Goal: Contribute content: Add original content to the website for others to see

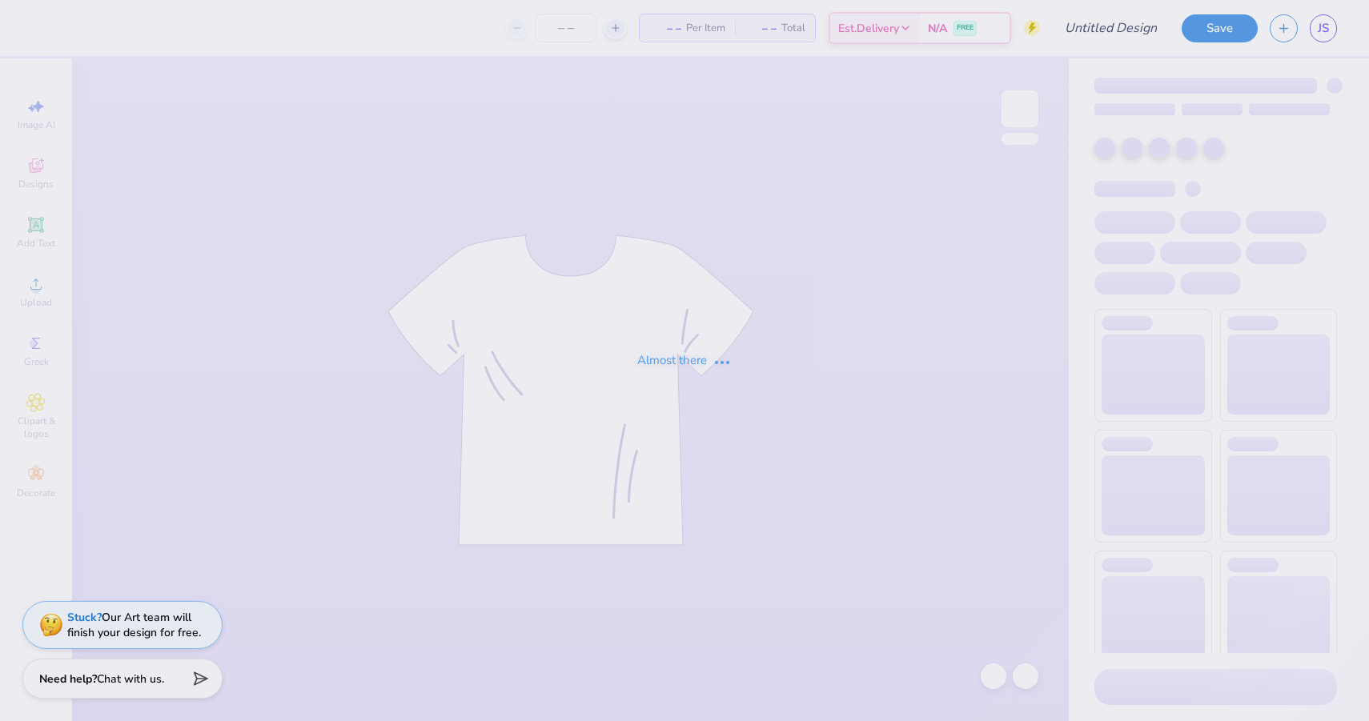
type input "pw"
type input "105"
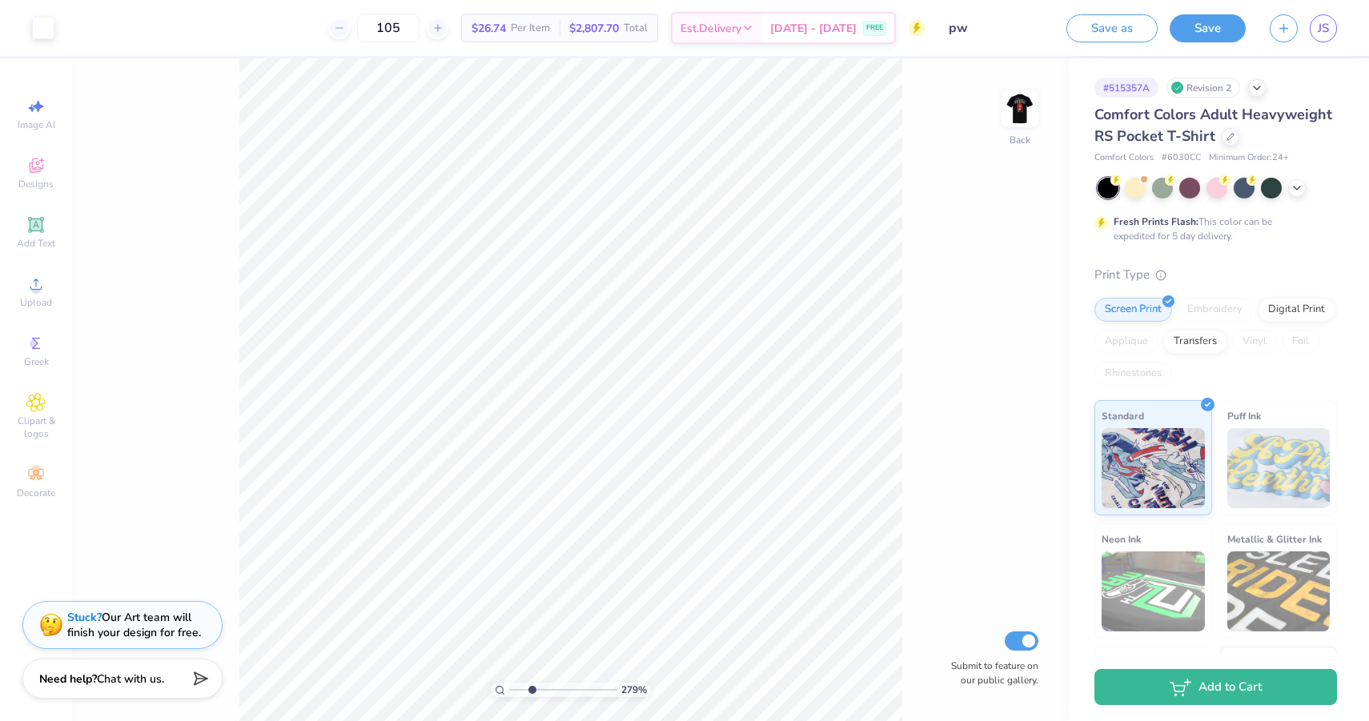
drag, startPoint x: 515, startPoint y: 688, endPoint x: 531, endPoint y: 688, distance: 16.0
type input "2.79"
click at [531, 688] on input "range" at bounding box center [563, 690] width 108 height 14
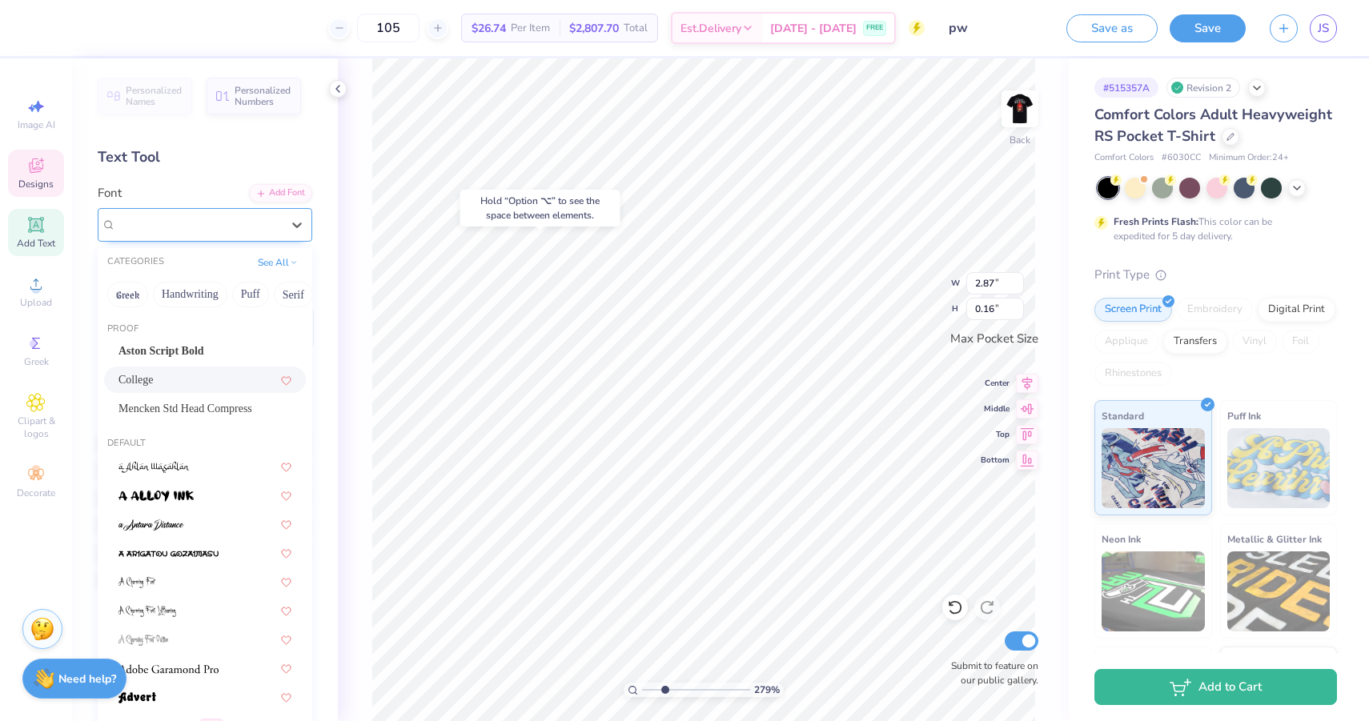
click at [210, 217] on div "College" at bounding box center [198, 224] width 168 height 25
click at [193, 382] on div "College" at bounding box center [204, 379] width 173 height 17
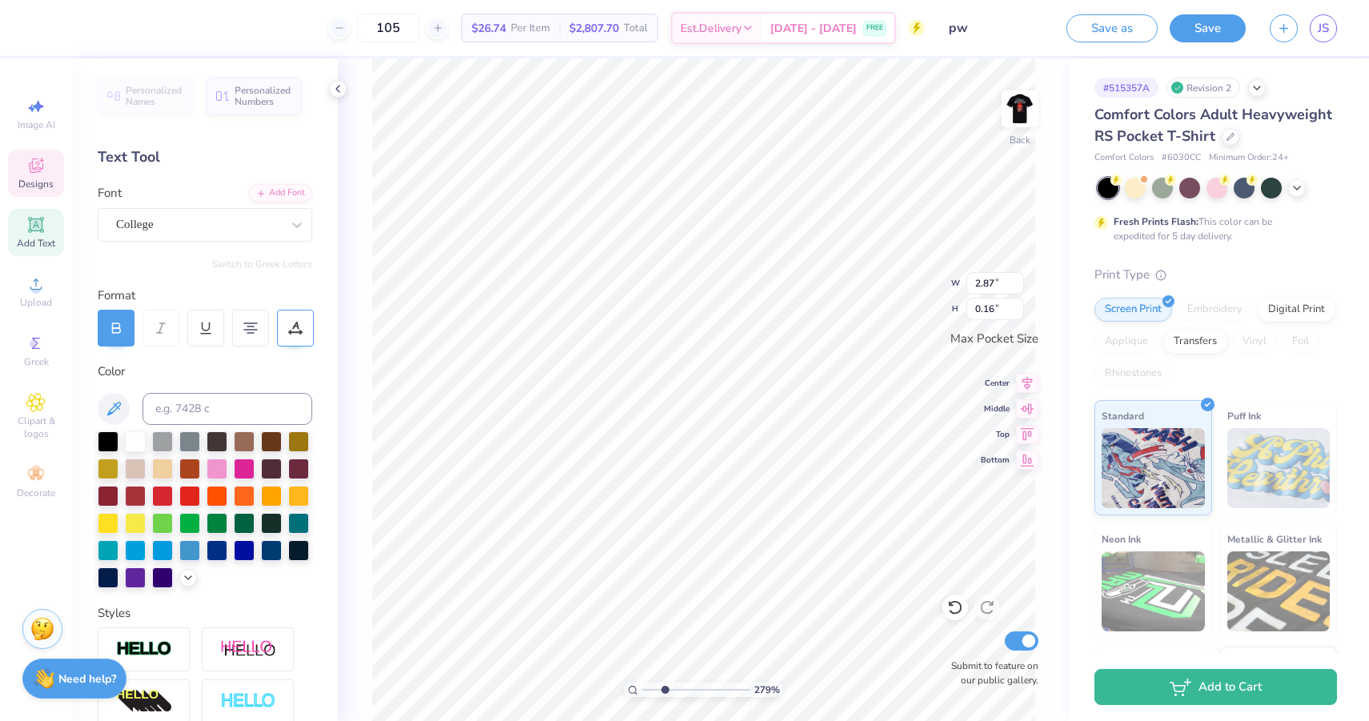
click at [291, 338] on div at bounding box center [295, 328] width 37 height 37
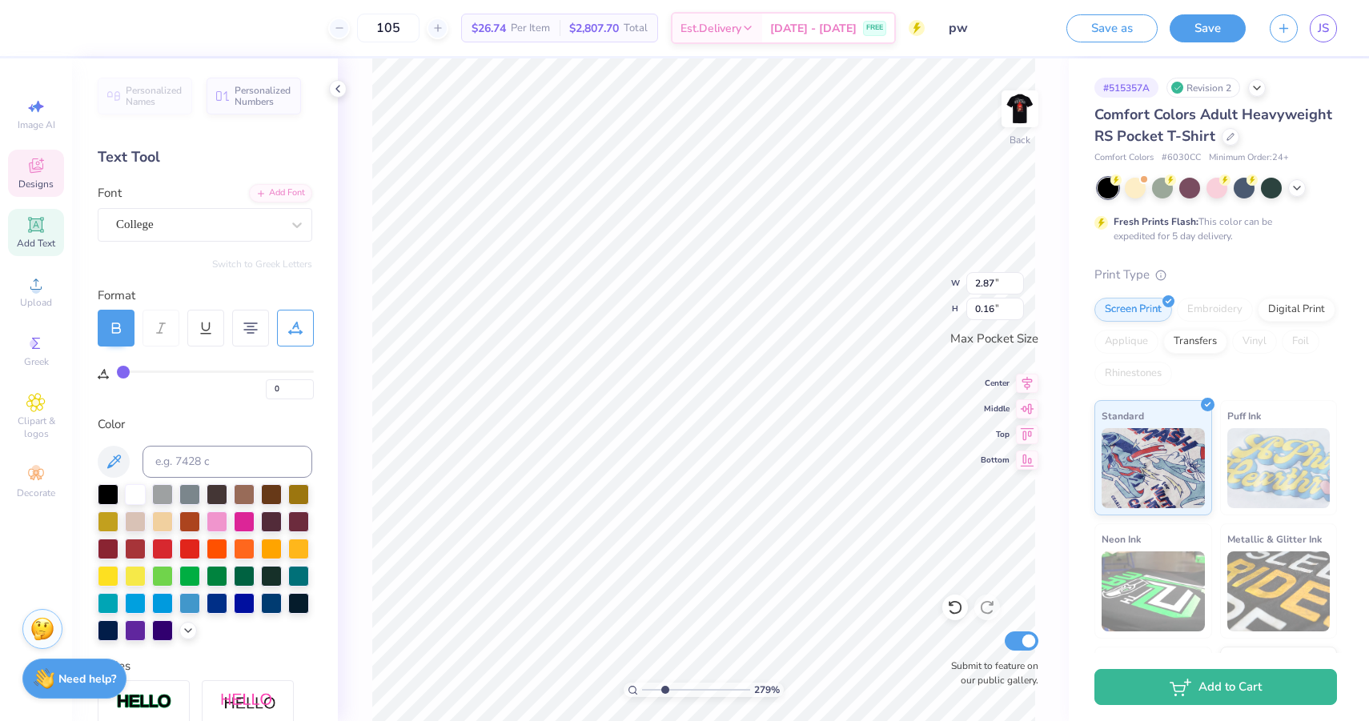
type input "2"
type input "4"
type input "6"
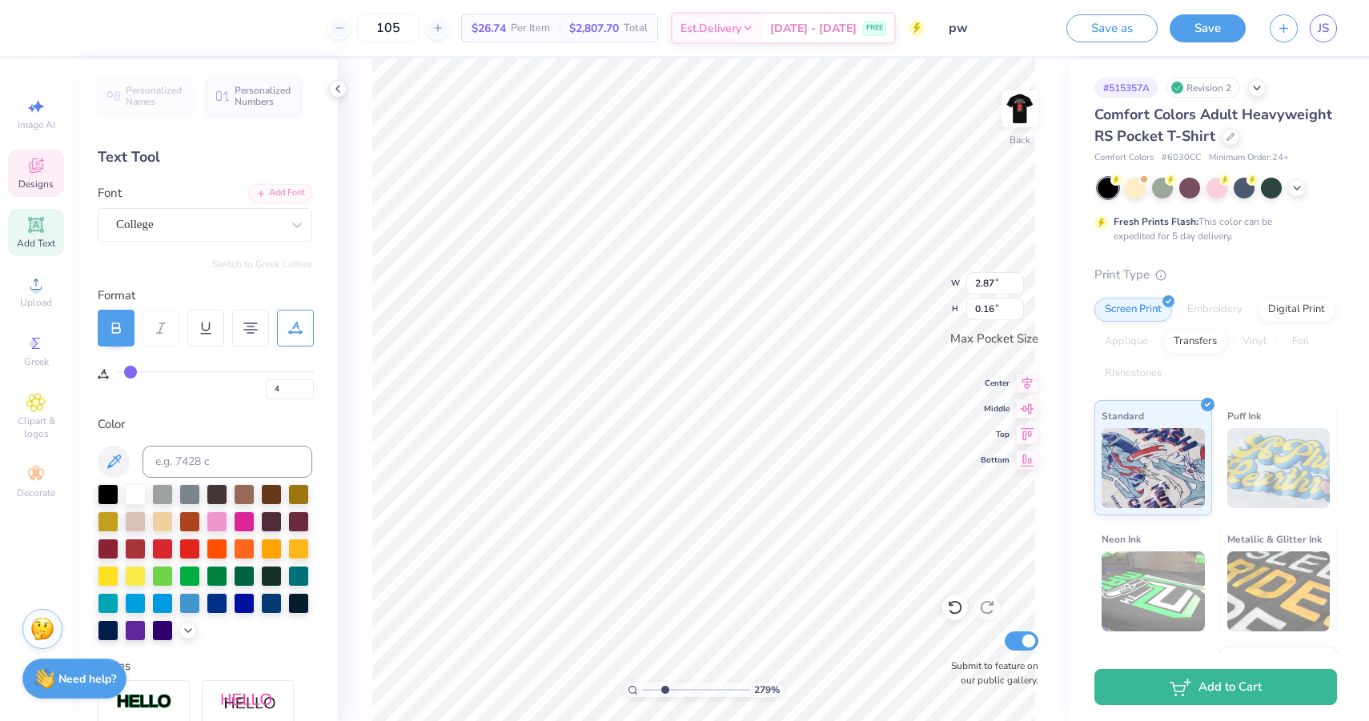
type input "6"
type input "8"
type input "9"
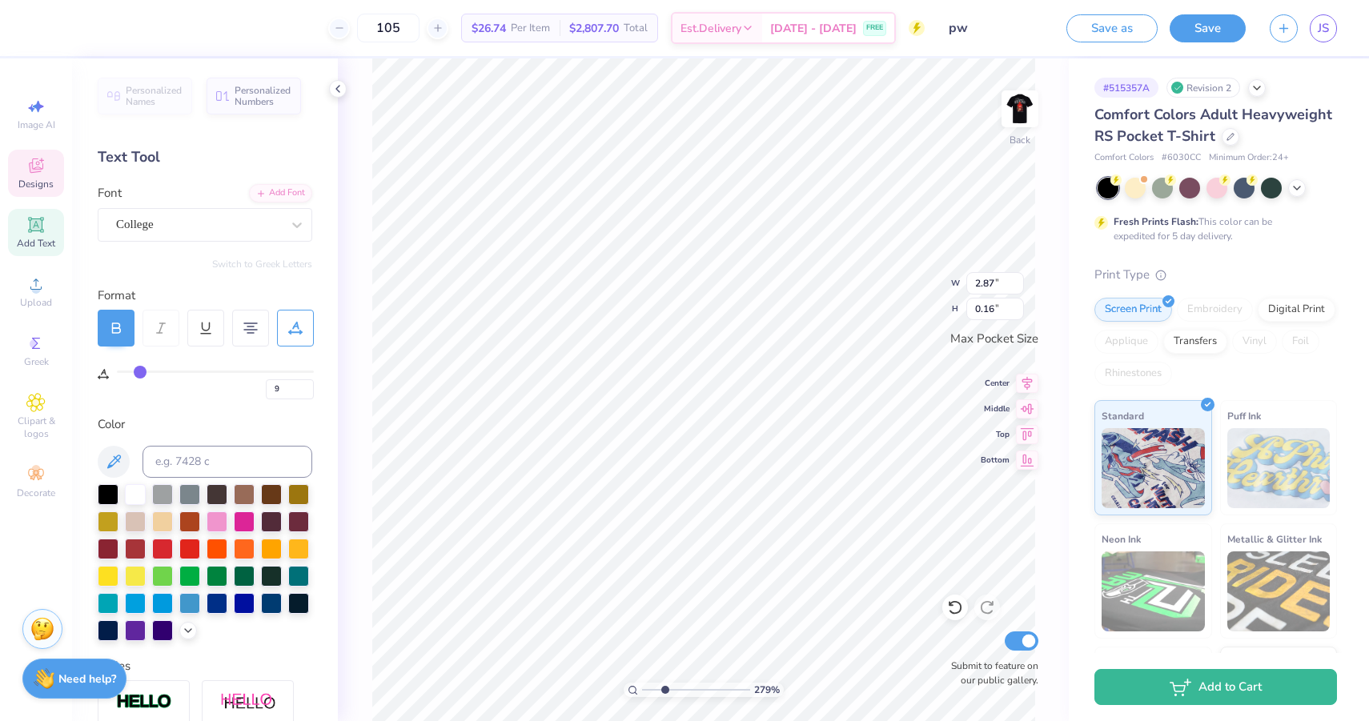
type input "10"
drag, startPoint x: 119, startPoint y: 374, endPoint x: 142, endPoint y: 374, distance: 23.2
type input "10"
click at [142, 373] on input "range" at bounding box center [215, 372] width 197 height 2
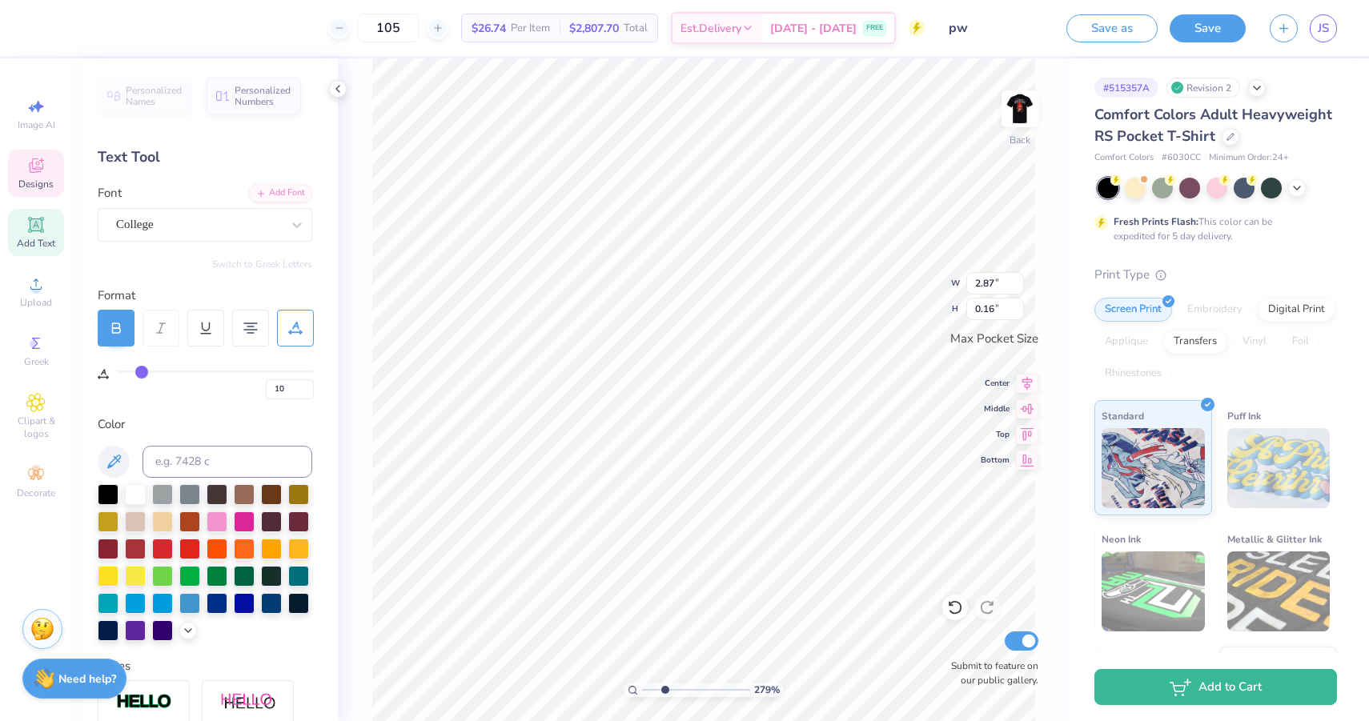
type input "3.38"
type input "12"
type input "11"
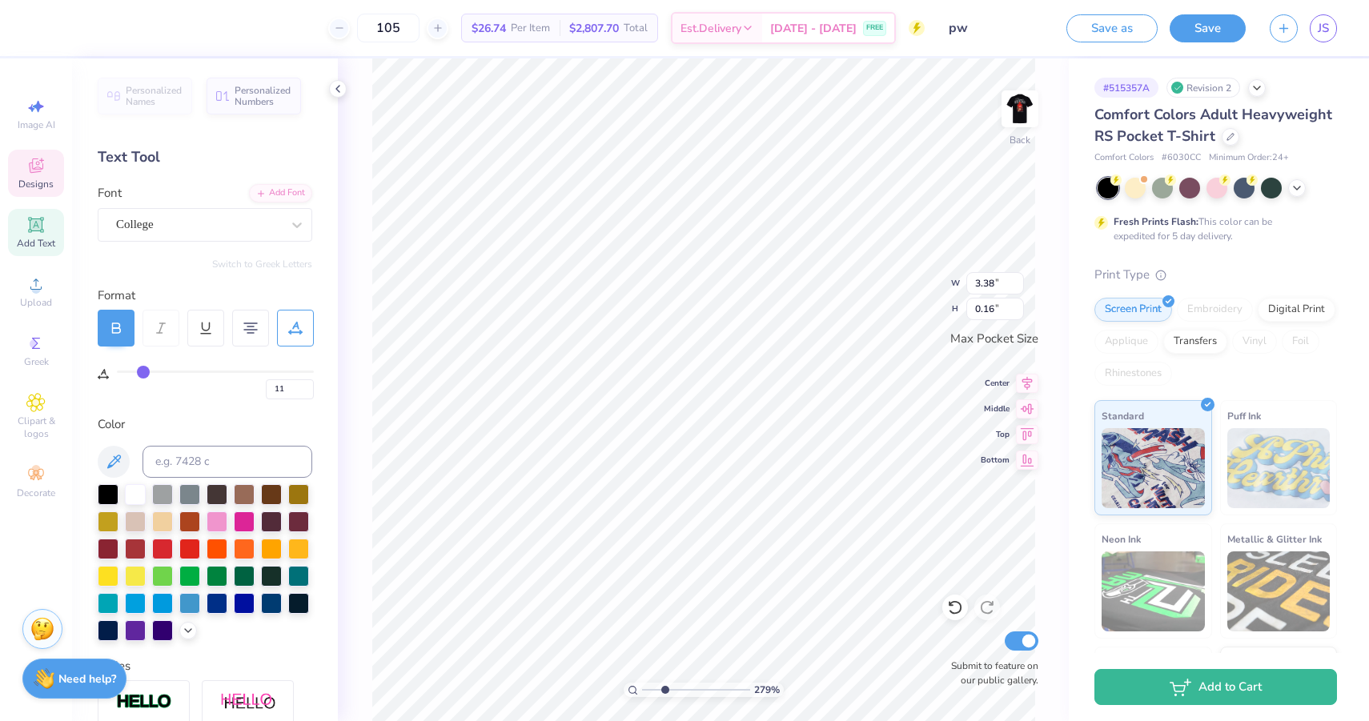
type input "10"
type input "9"
type input "7"
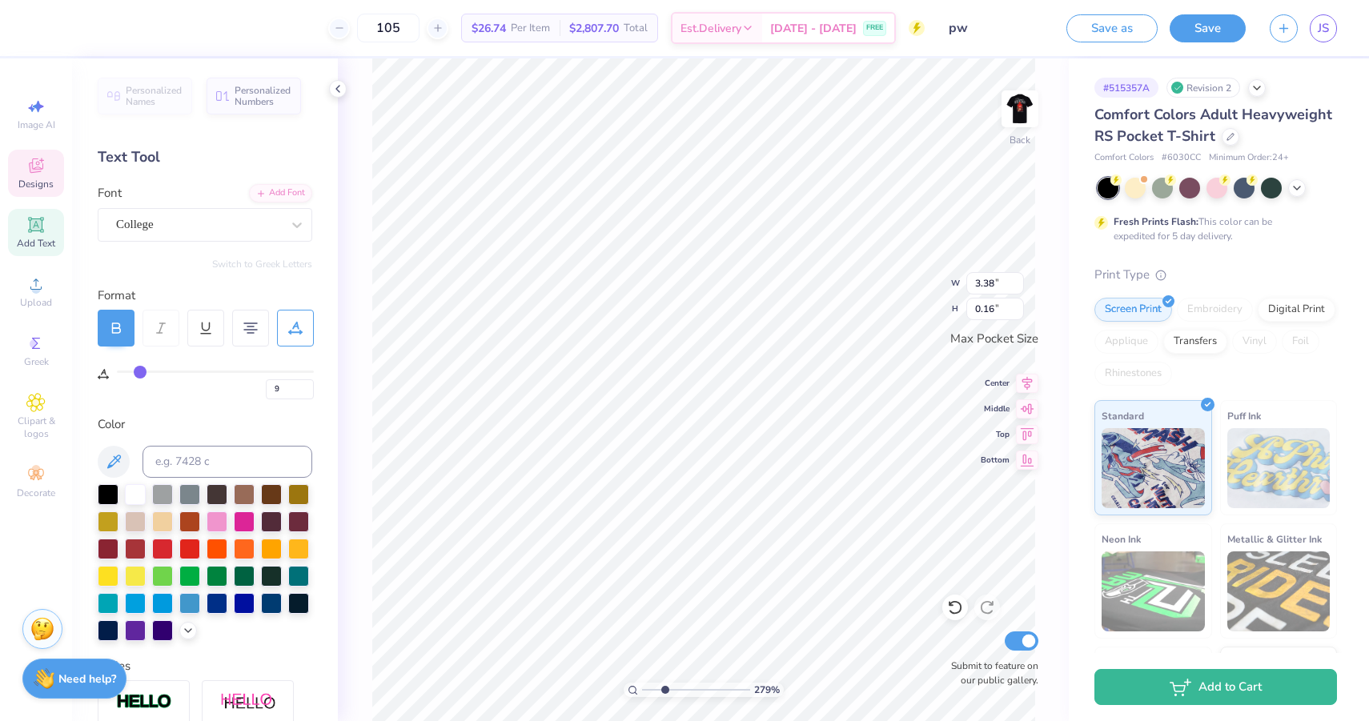
type input "7"
type input "5"
type input "2"
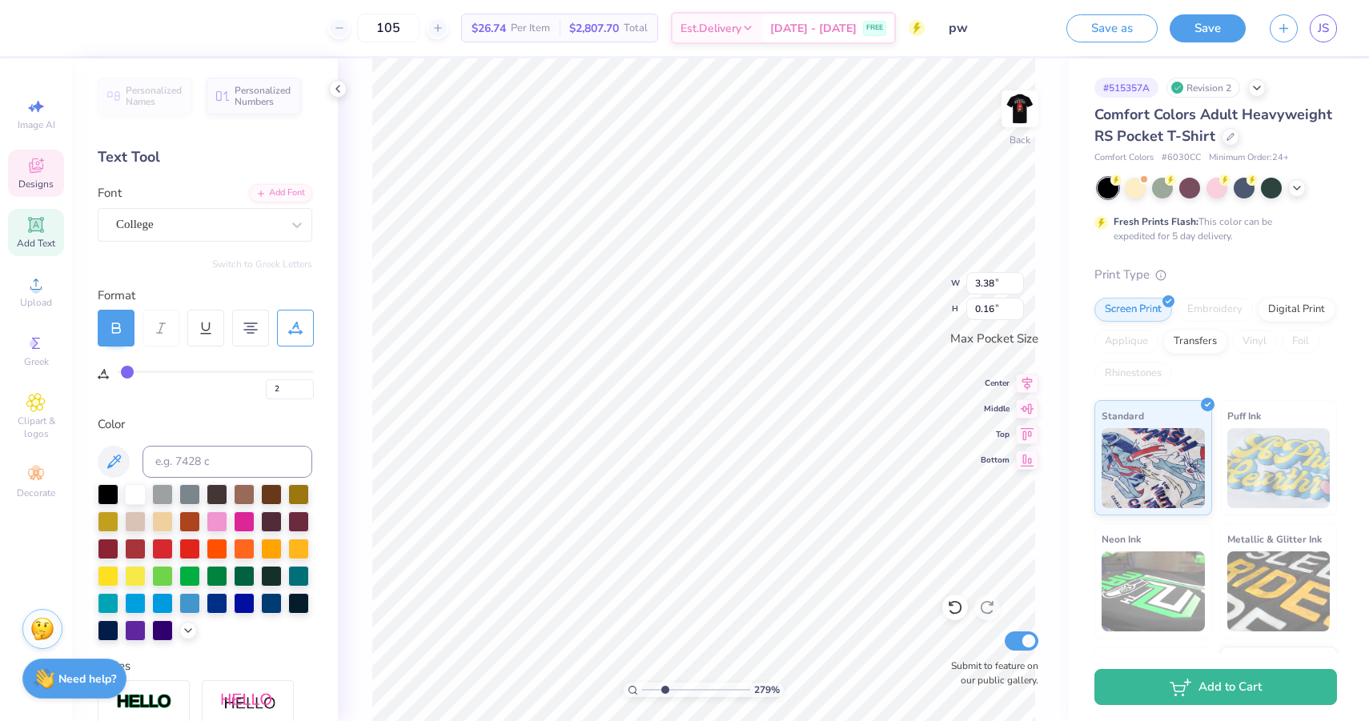
type input "0"
drag, startPoint x: 145, startPoint y: 372, endPoint x: 104, endPoint y: 373, distance: 40.8
click at [105, 372] on div "0" at bounding box center [206, 373] width 216 height 53
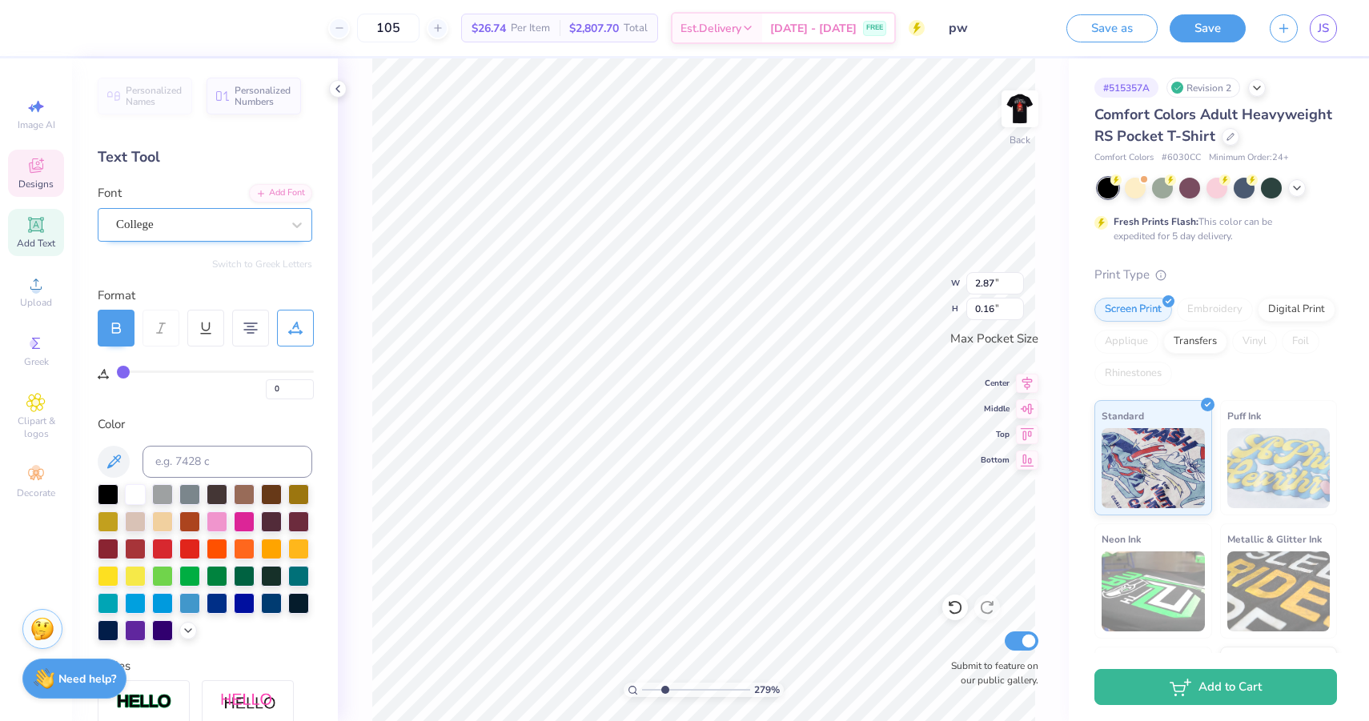
click at [193, 224] on div "College" at bounding box center [198, 224] width 168 height 25
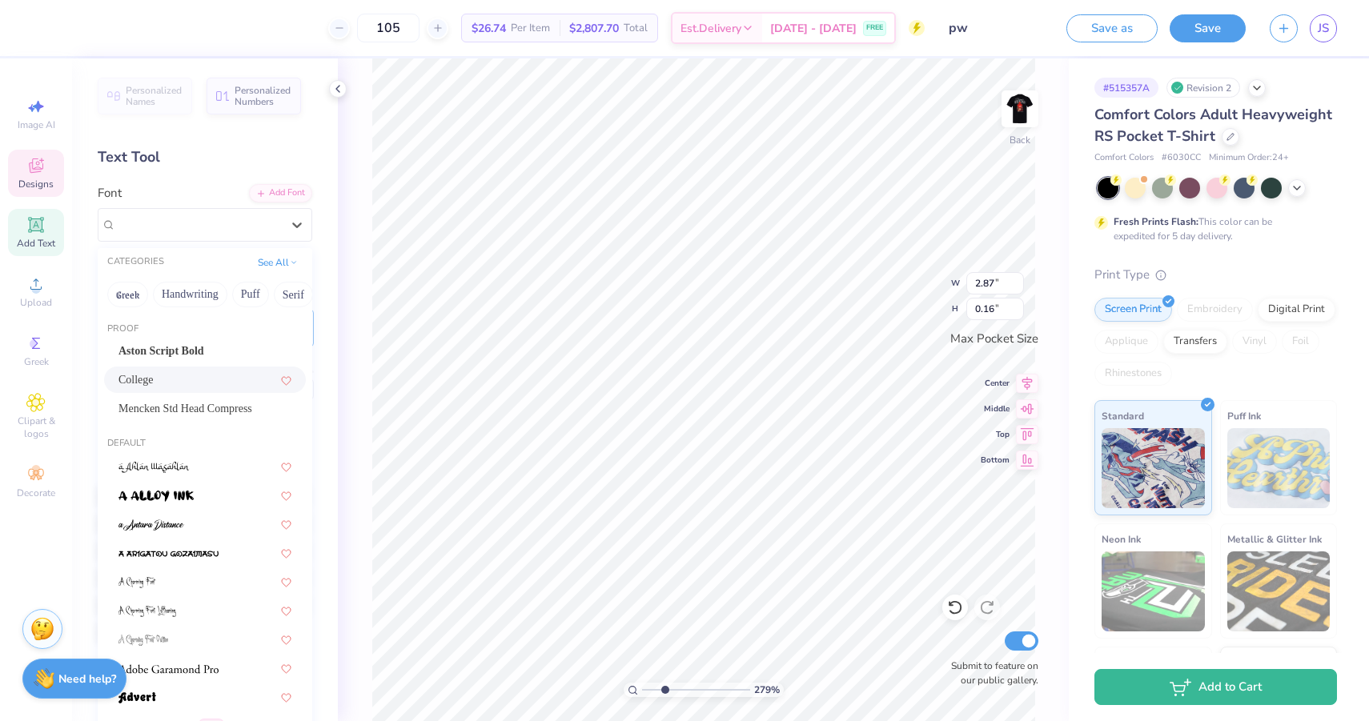
click at [213, 370] on div "College" at bounding box center [205, 380] width 202 height 26
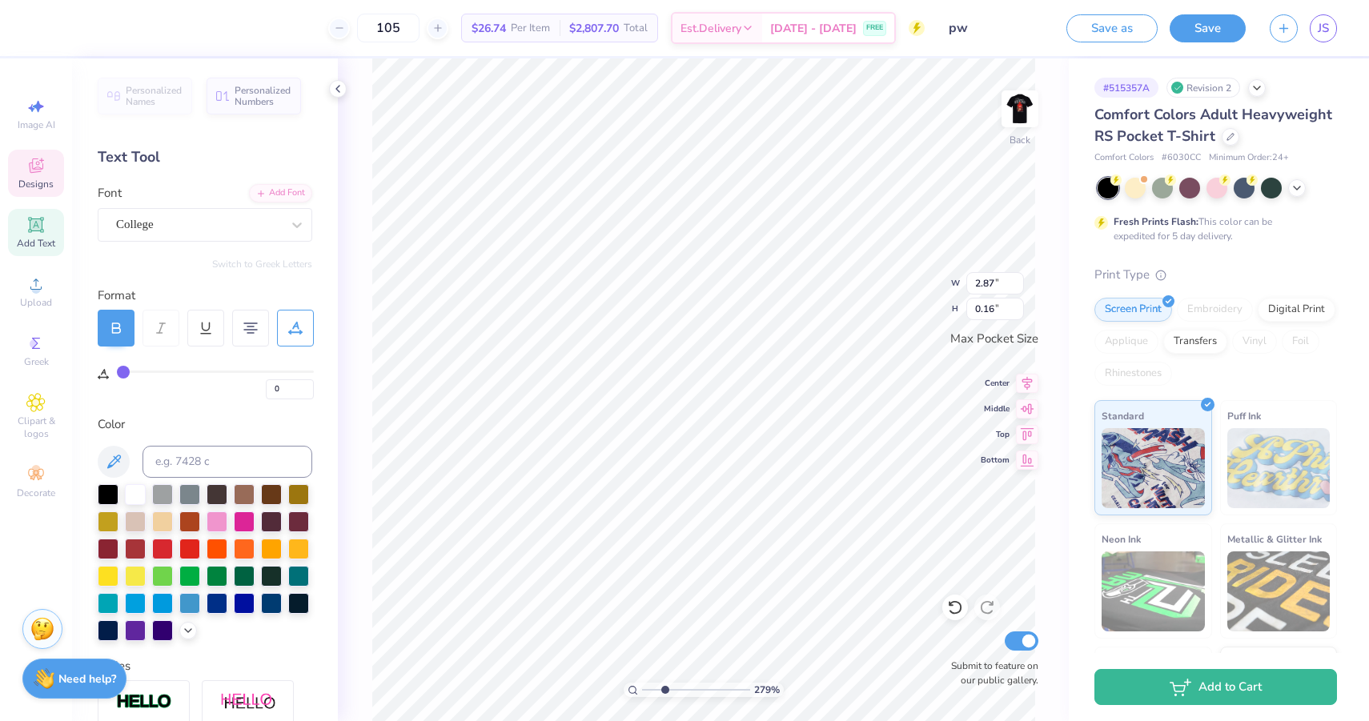
click at [114, 329] on icon at bounding box center [116, 328] width 14 height 14
click at [204, 227] on div "College" at bounding box center [198, 224] width 168 height 25
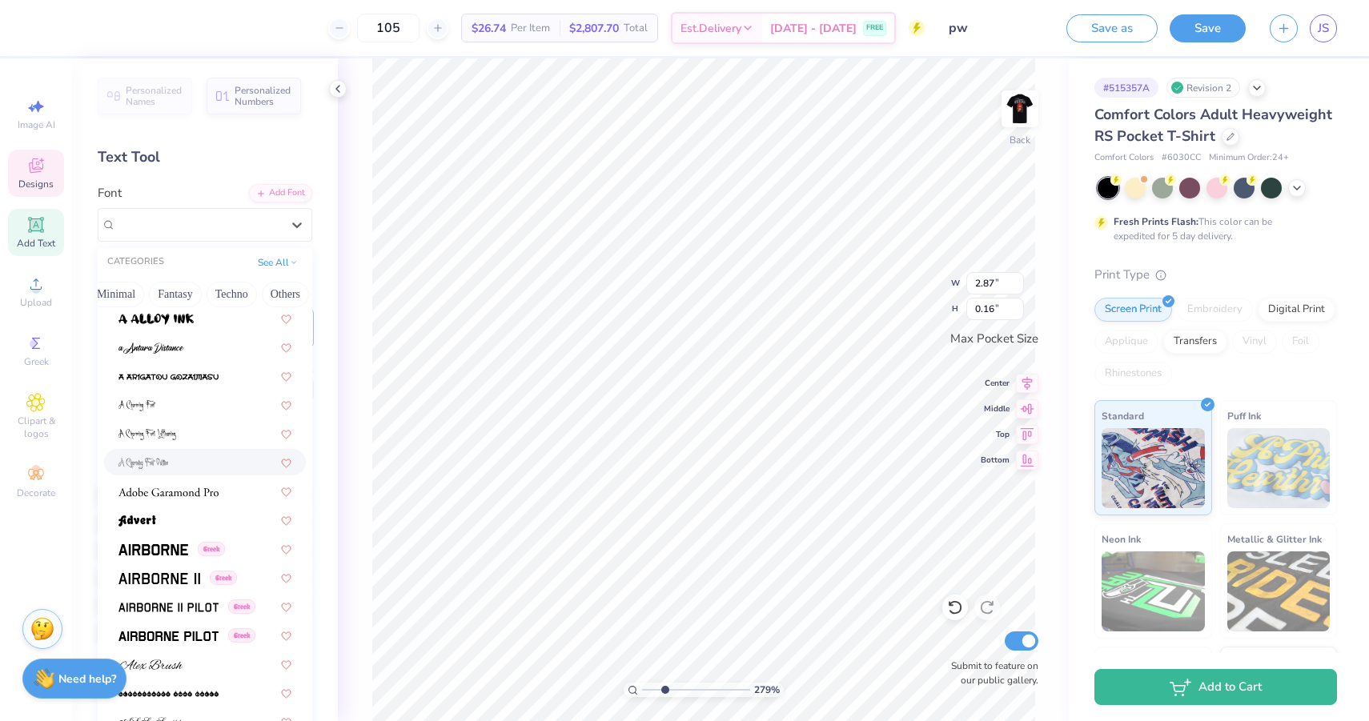
scroll to position [194, 0]
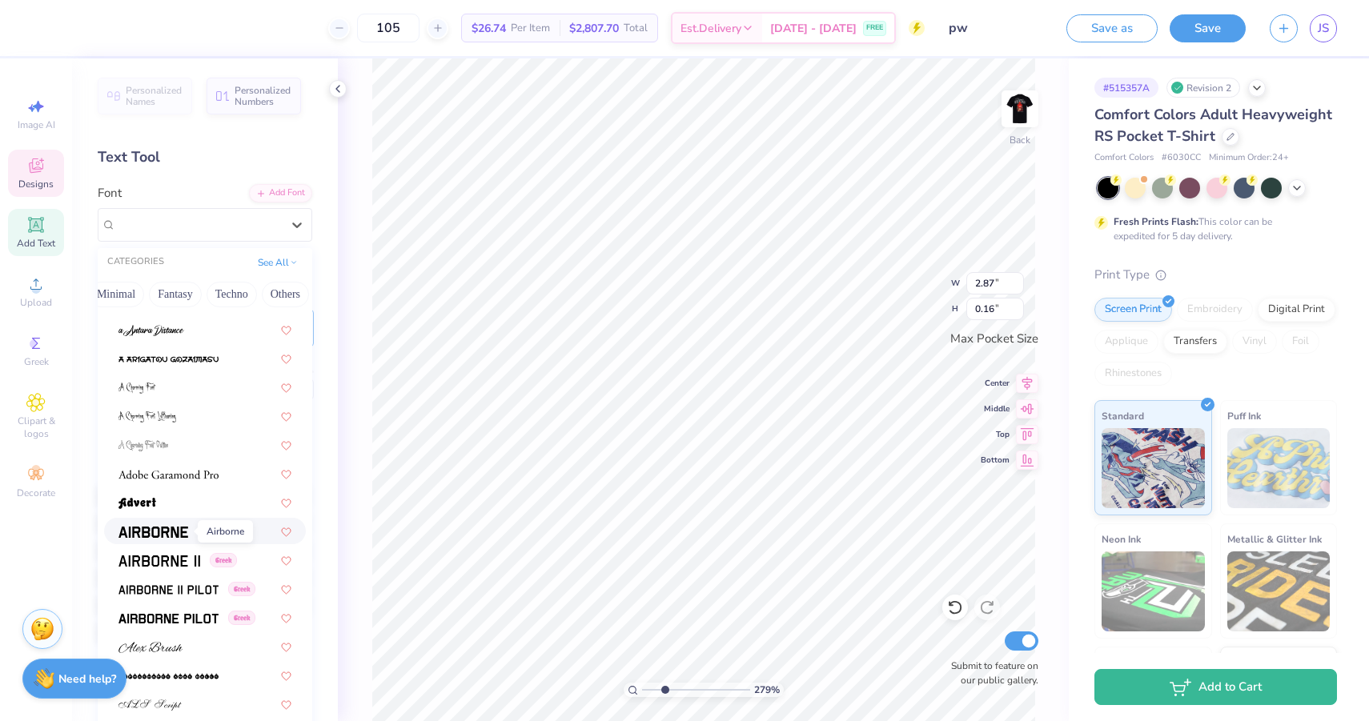
click at [170, 526] on span at bounding box center [153, 531] width 70 height 17
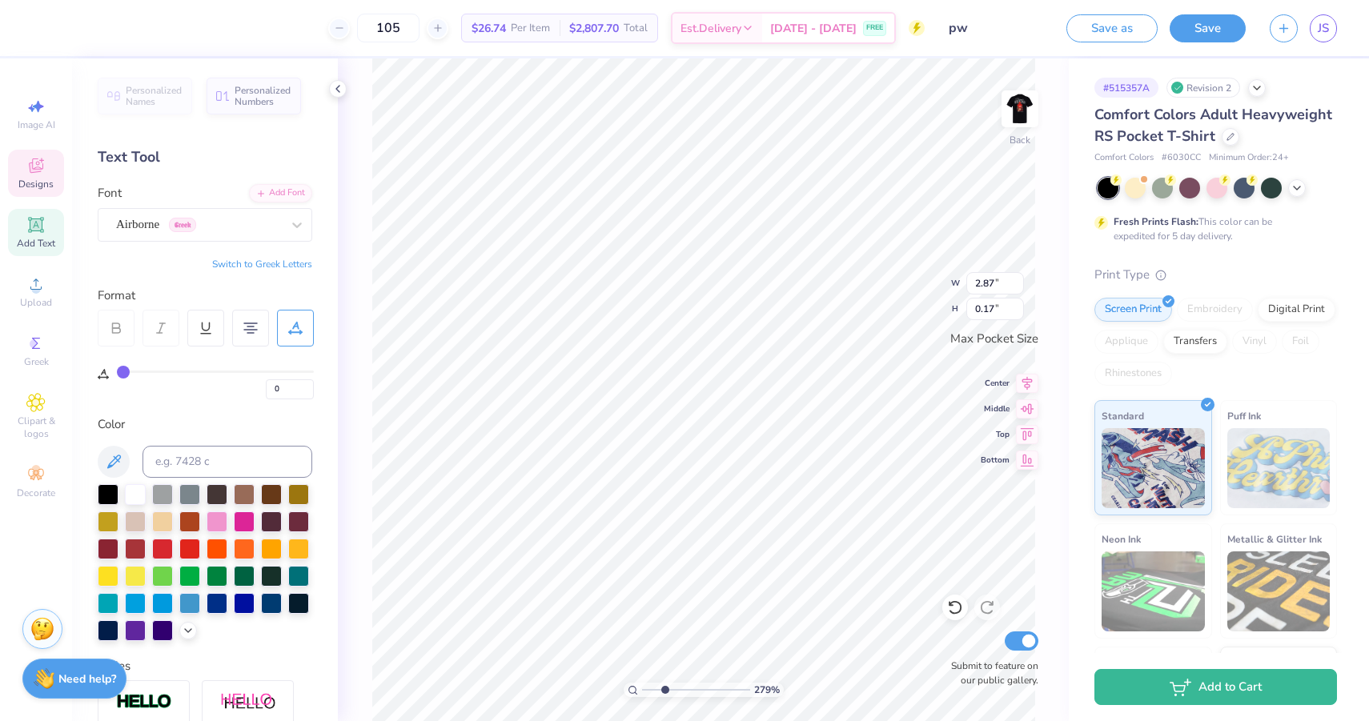
type input "2.71"
type input "0.17"
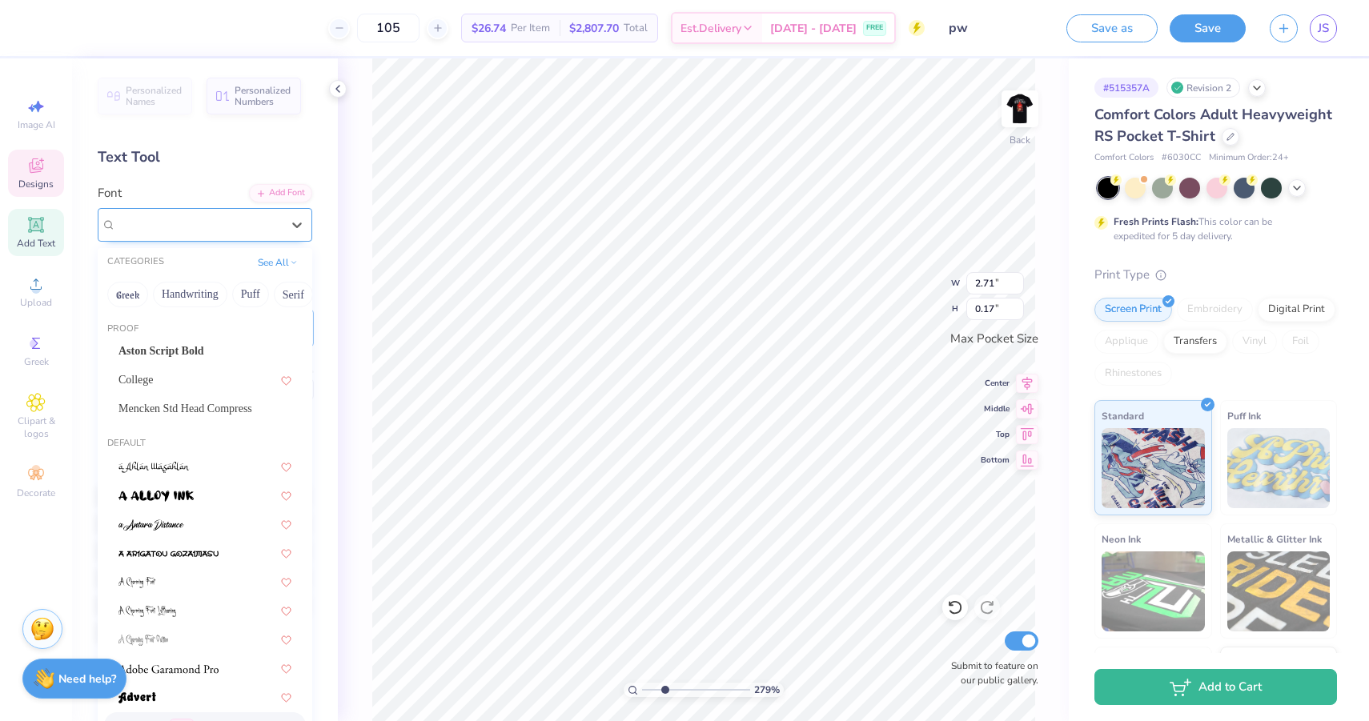
click at [234, 230] on div "Airborne Greek" at bounding box center [198, 224] width 168 height 25
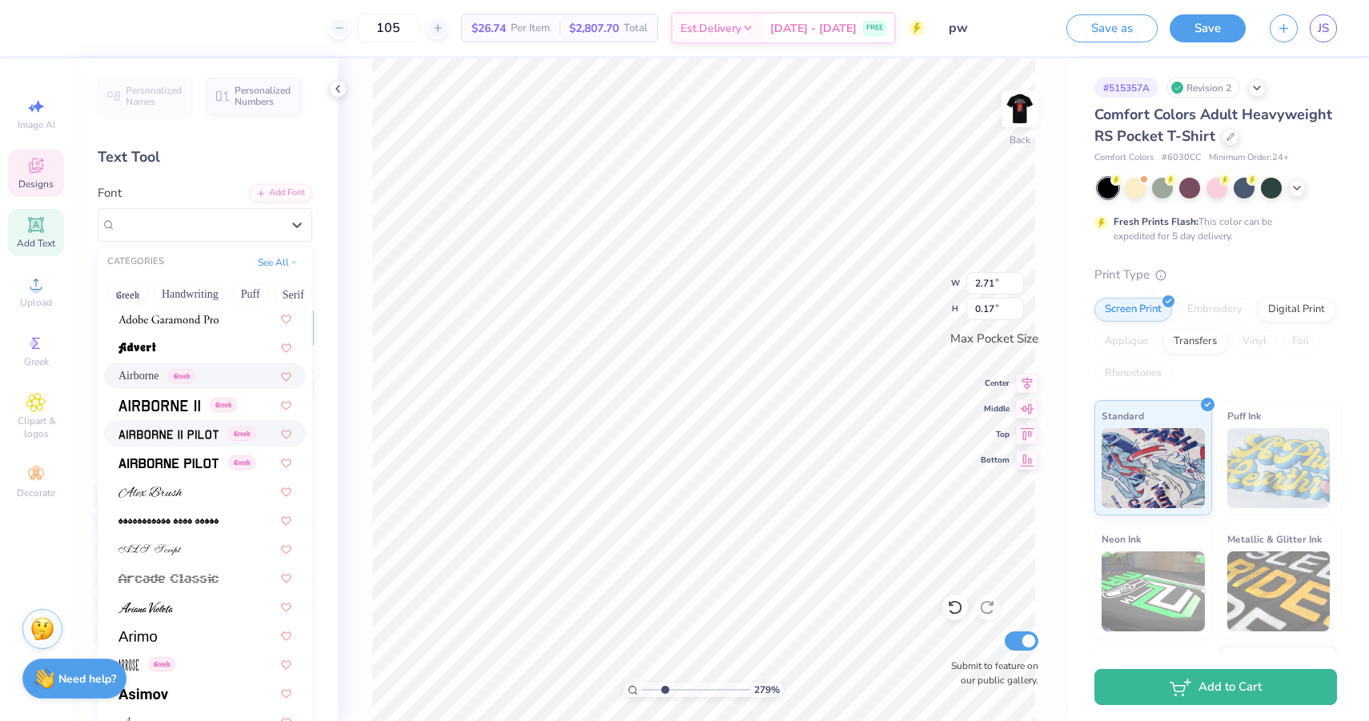
scroll to position [368, 0]
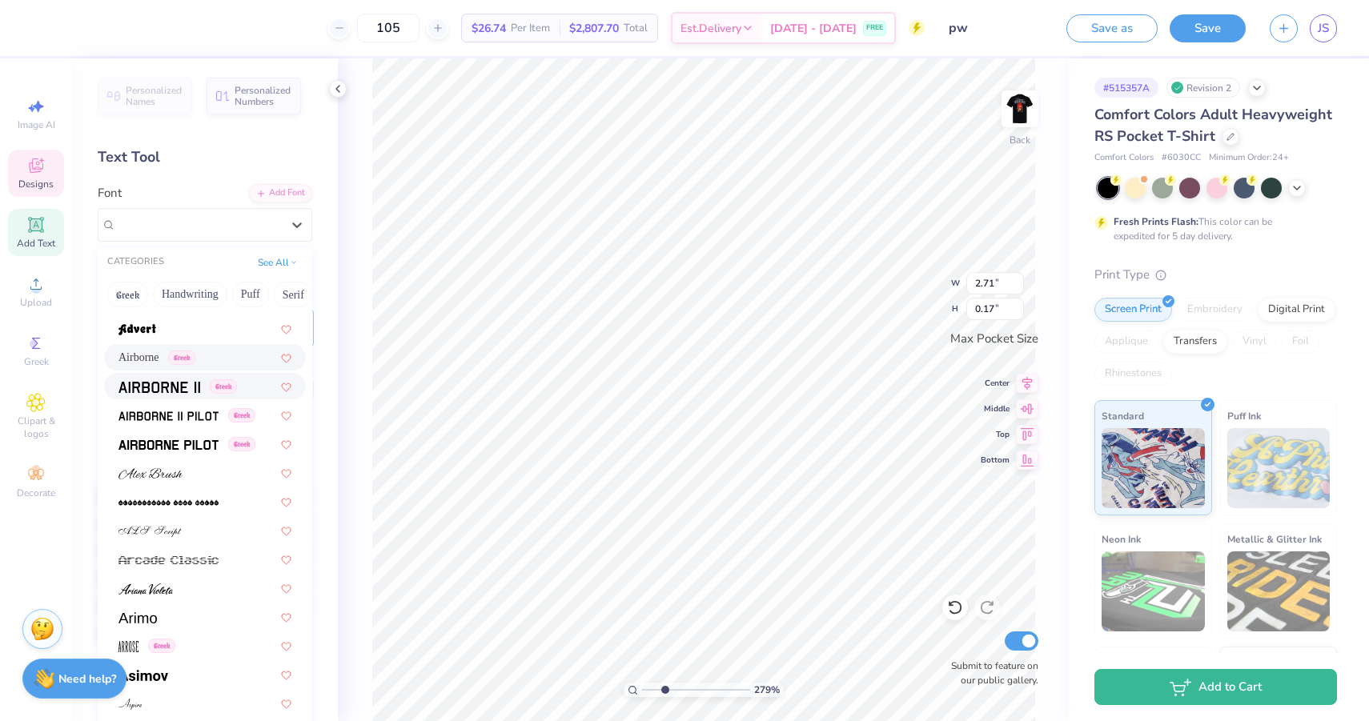
click at [165, 389] on img at bounding box center [159, 387] width 82 height 11
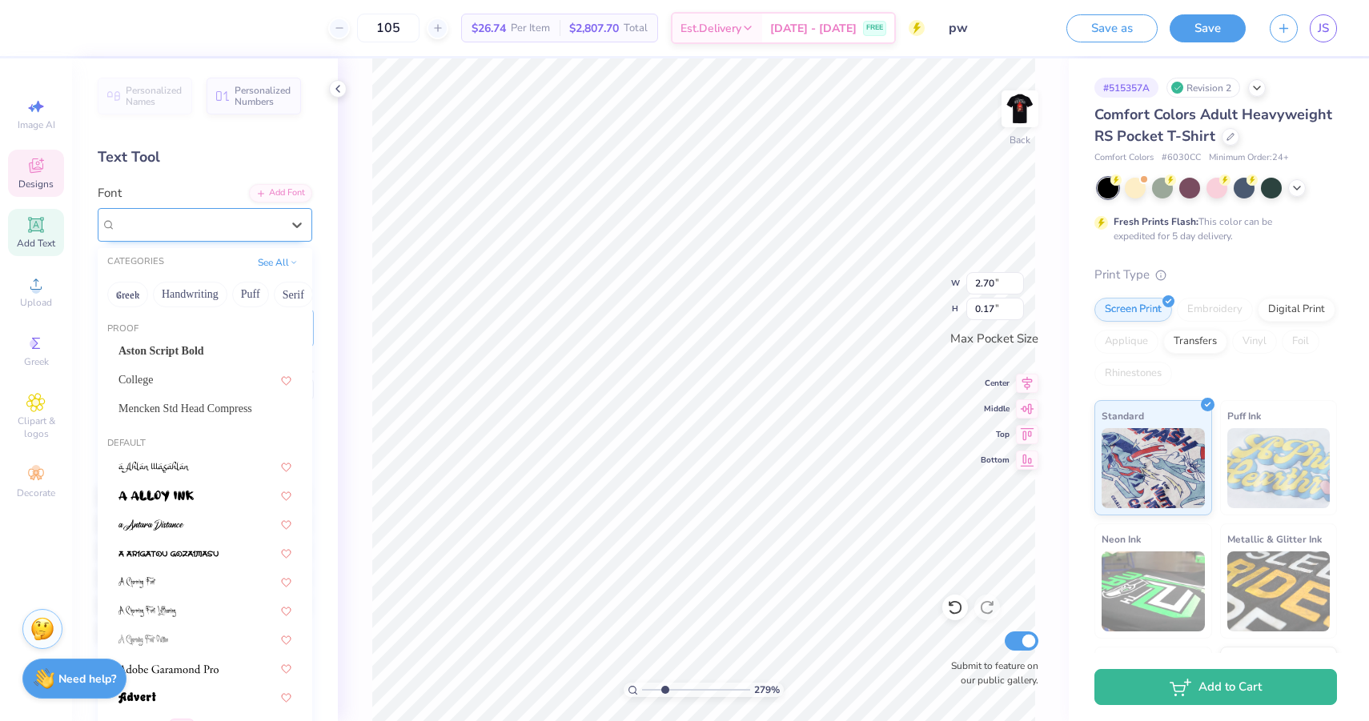
click at [271, 231] on div "Airborne II Greek" at bounding box center [198, 224] width 168 height 25
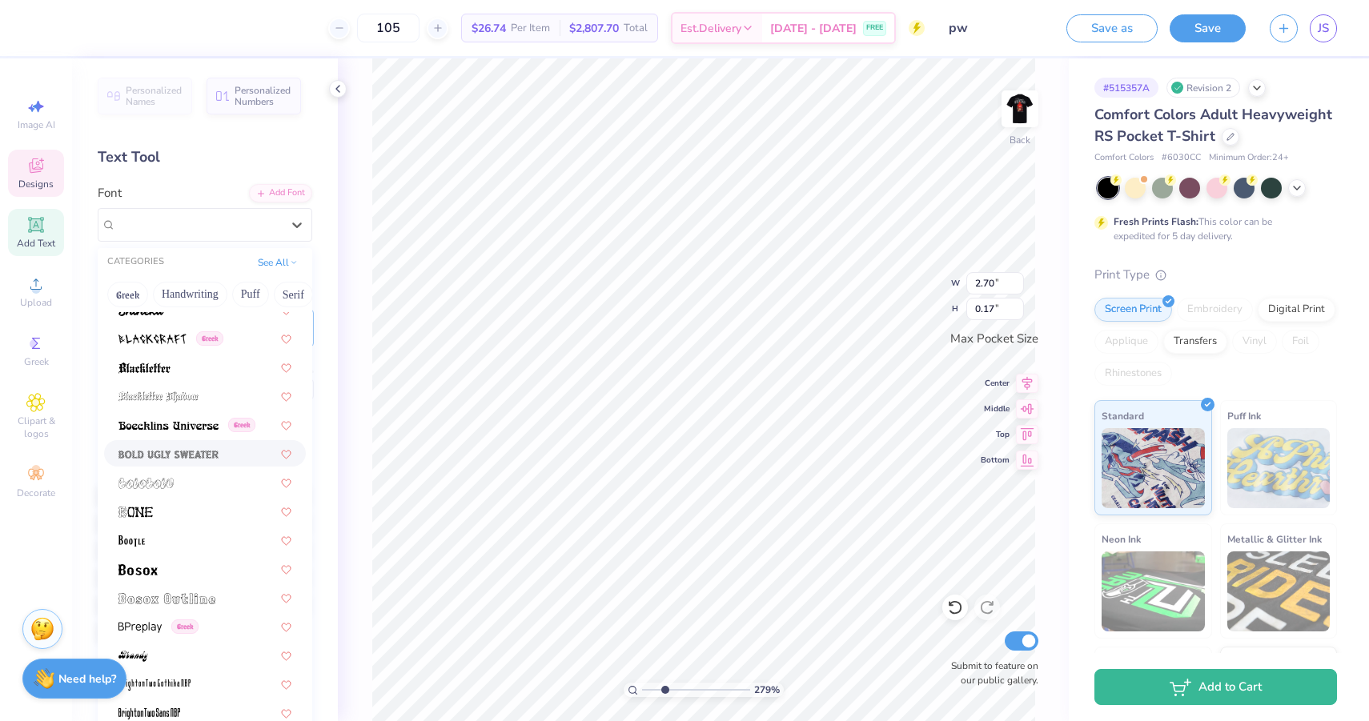
scroll to position [1075, 0]
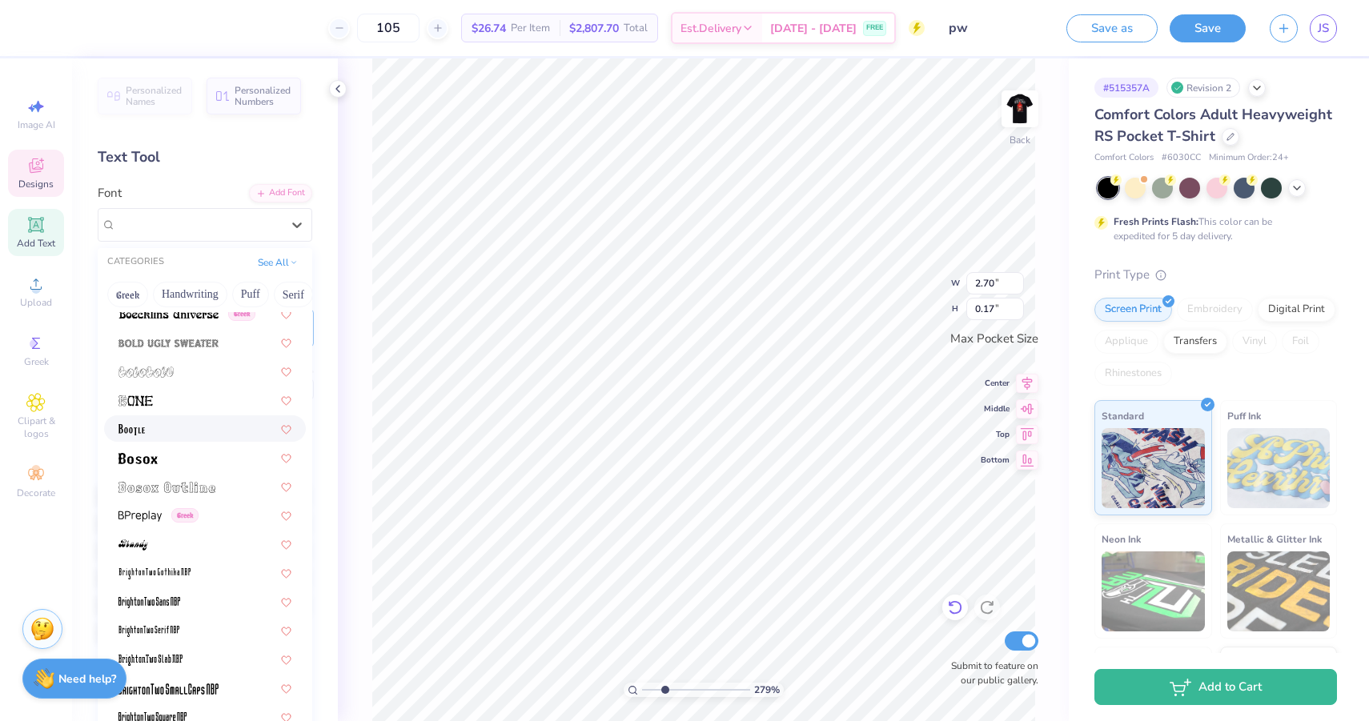
click at [956, 609] on icon at bounding box center [955, 607] width 16 height 16
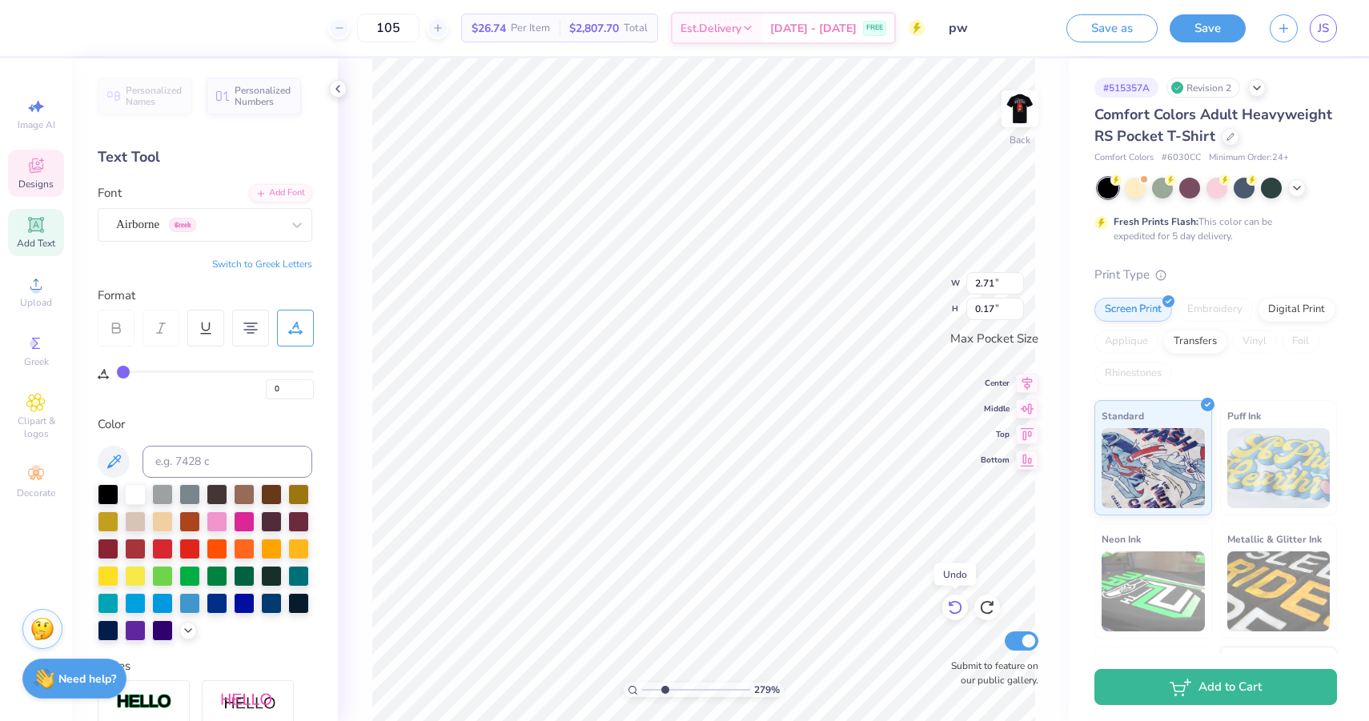
click at [956, 609] on icon at bounding box center [955, 607] width 16 height 16
type input "2.87"
type input "0.16"
click at [956, 609] on icon at bounding box center [955, 607] width 16 height 16
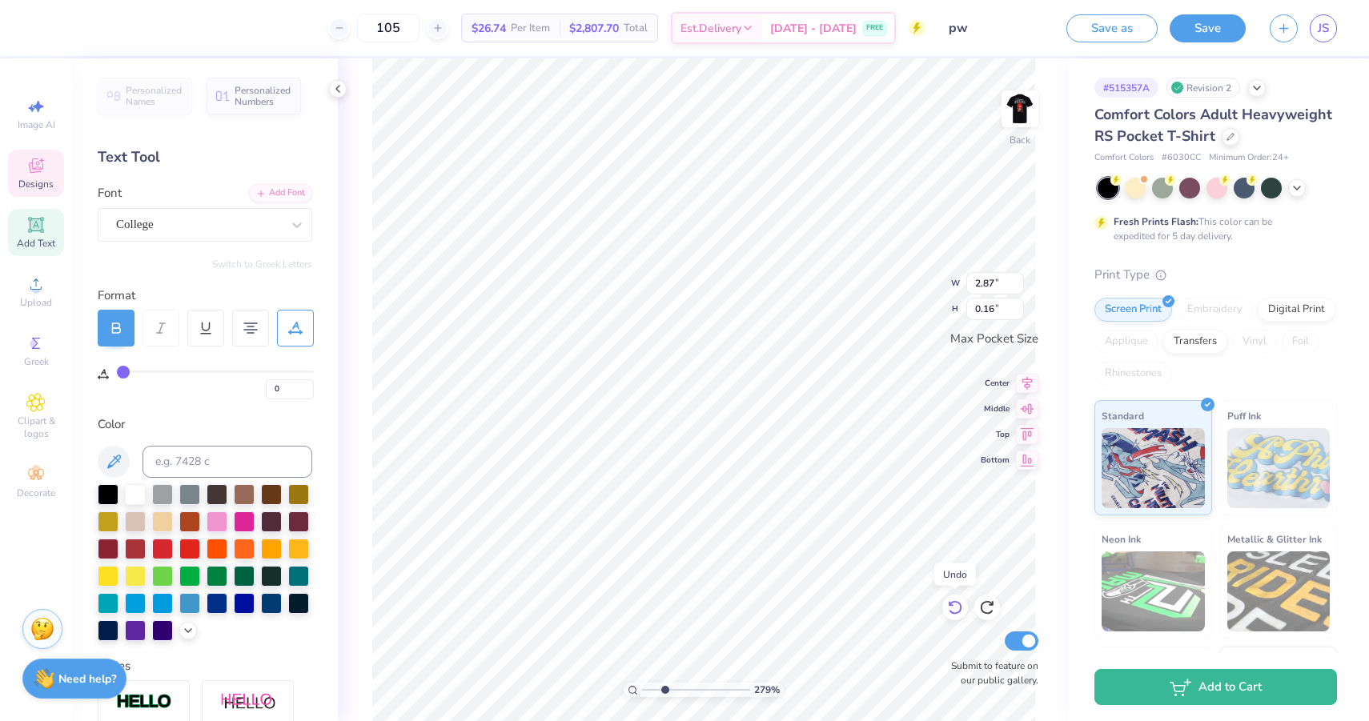
click at [956, 609] on icon at bounding box center [955, 607] width 16 height 16
type input "3.38"
type input "10"
click at [956, 609] on icon at bounding box center [955, 607] width 16 height 16
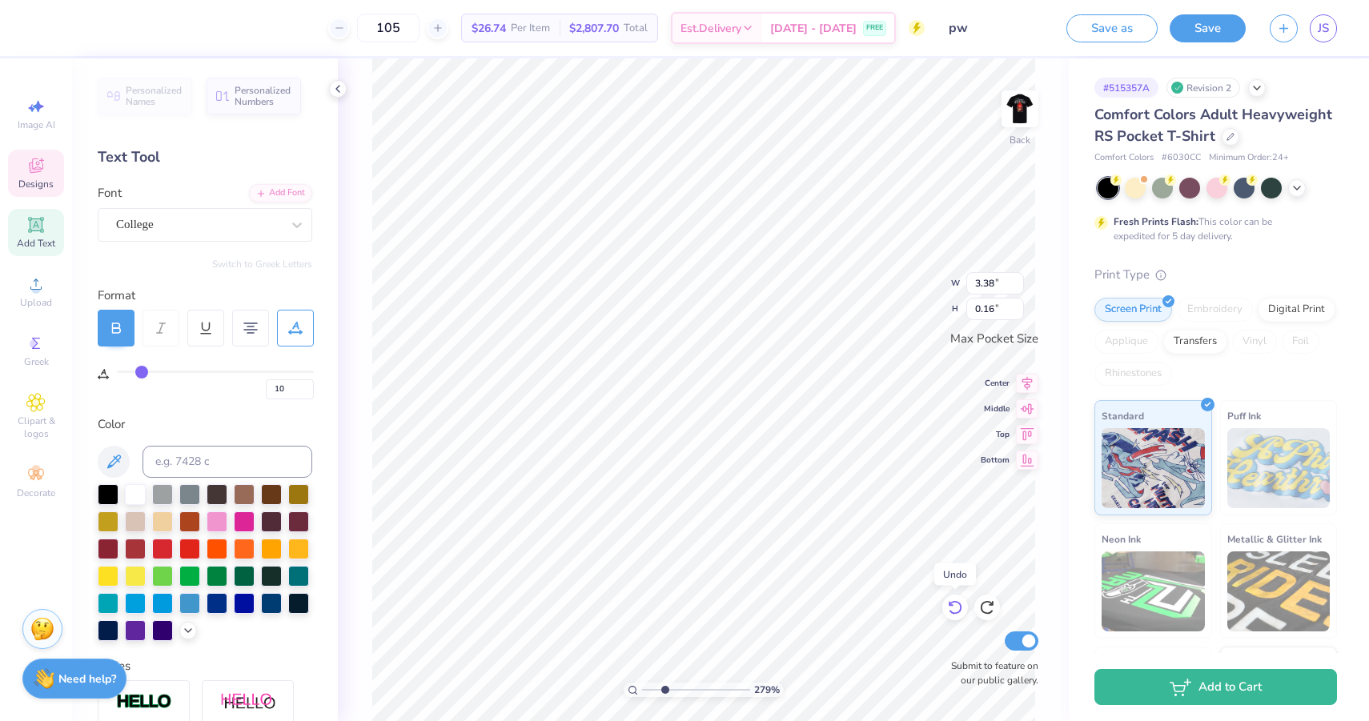
type input "2.87"
type input "0"
click at [956, 609] on icon at bounding box center [955, 607] width 16 height 16
type input "2.76"
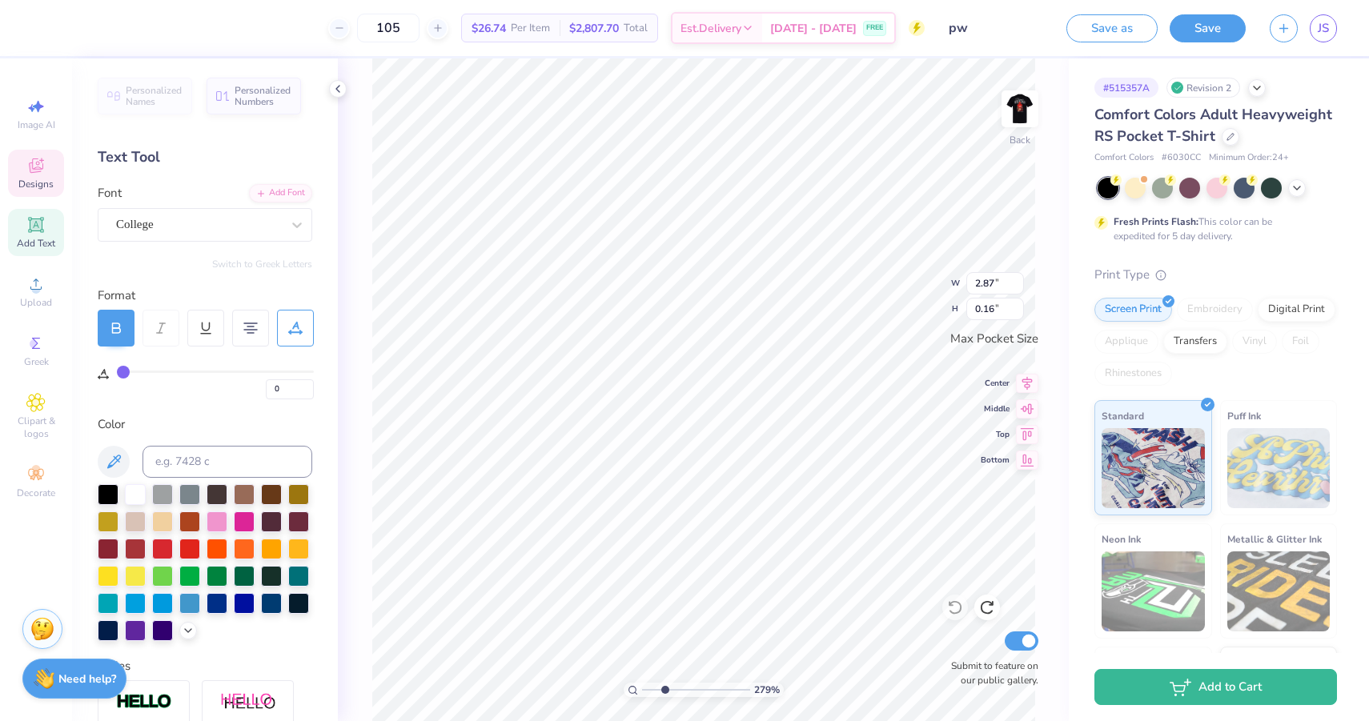
type input "0.15"
click at [242, 236] on div "College" at bounding box center [205, 225] width 214 height 34
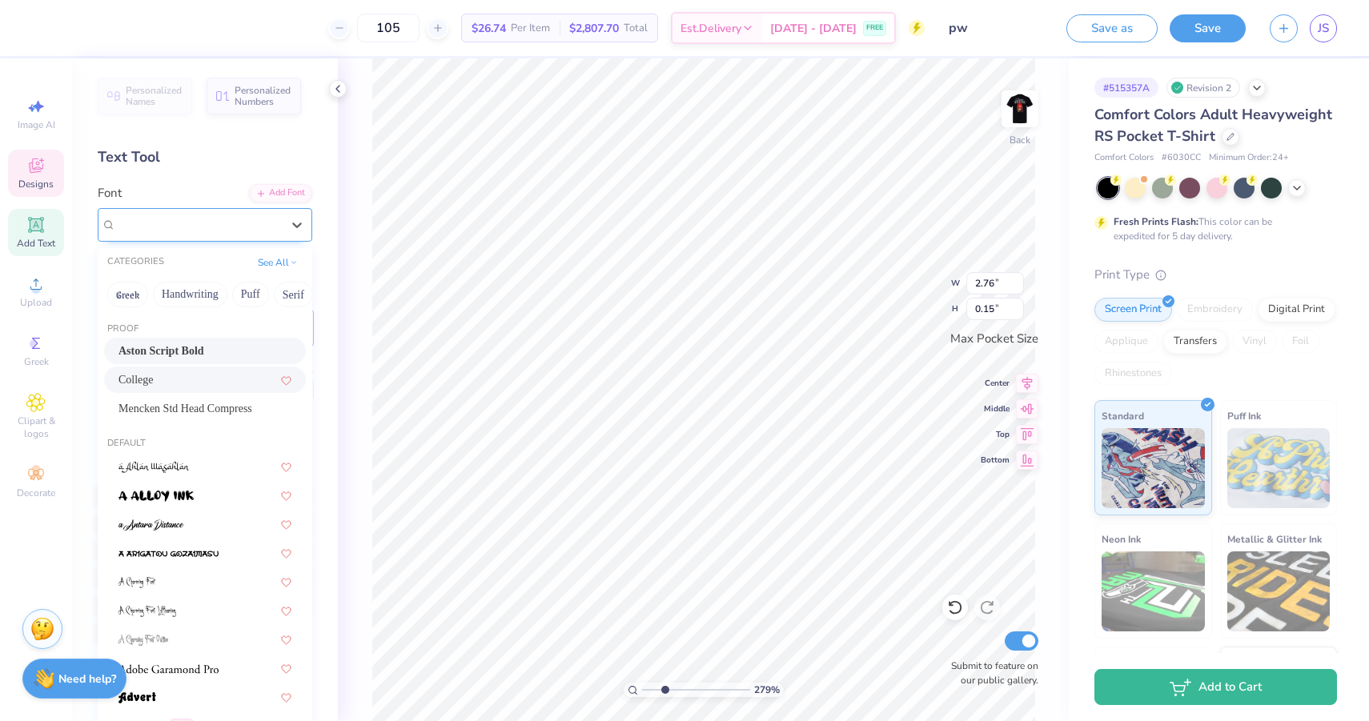
click at [210, 222] on div "College" at bounding box center [198, 224] width 165 height 18
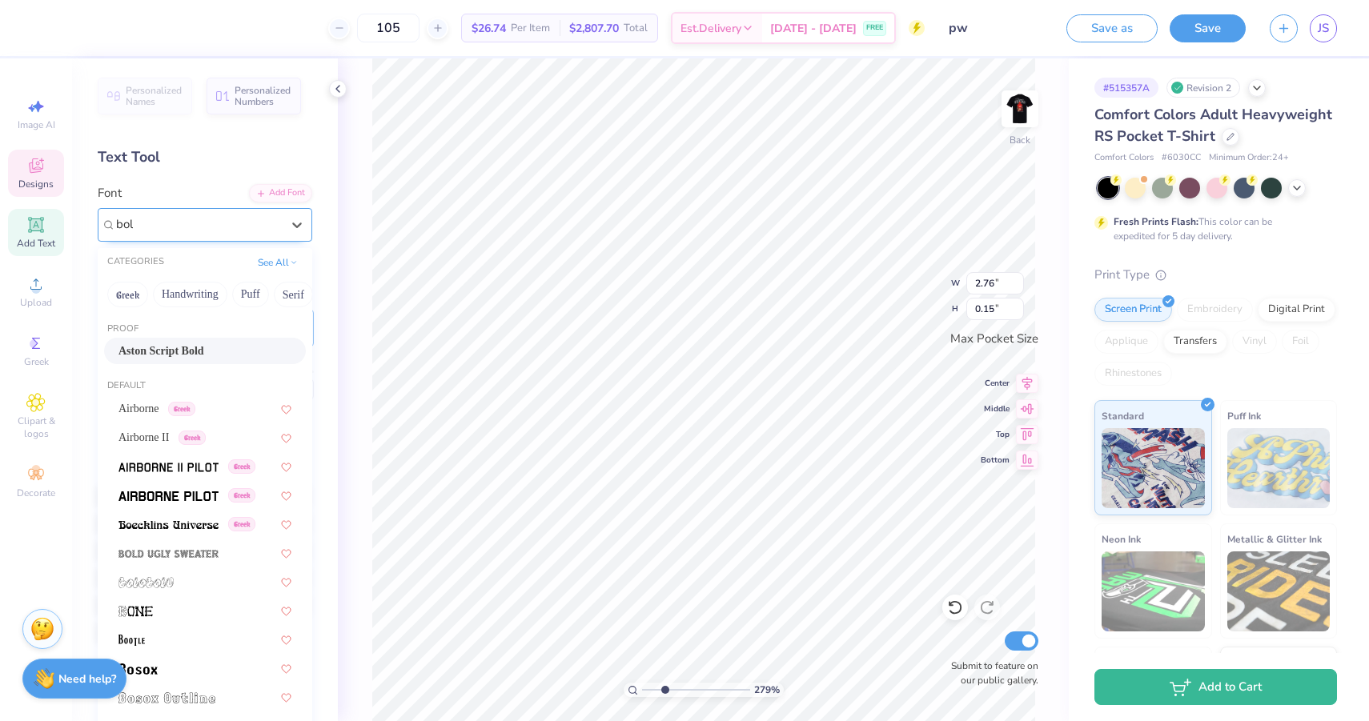
type input "bold"
type input "3.43"
type input "0.20"
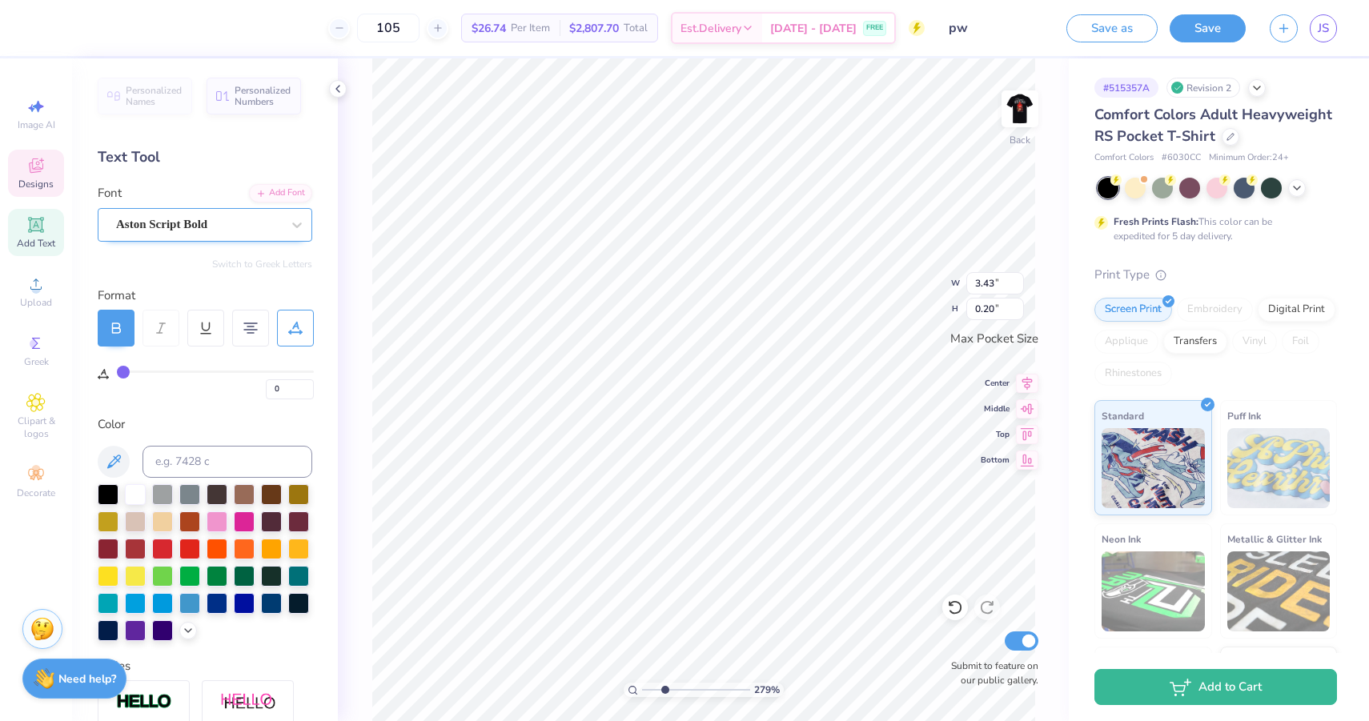
click at [181, 218] on div "Aston Script Bold" at bounding box center [198, 224] width 168 height 25
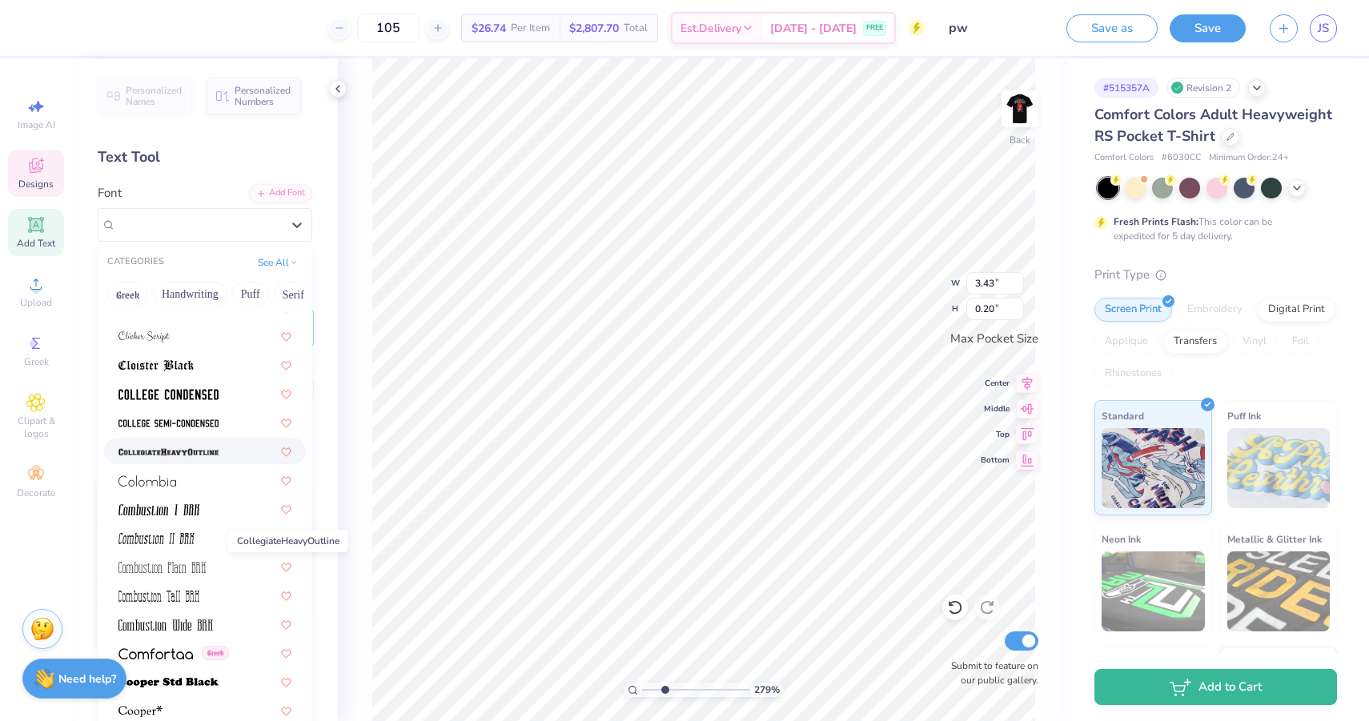
scroll to position [1976, 0]
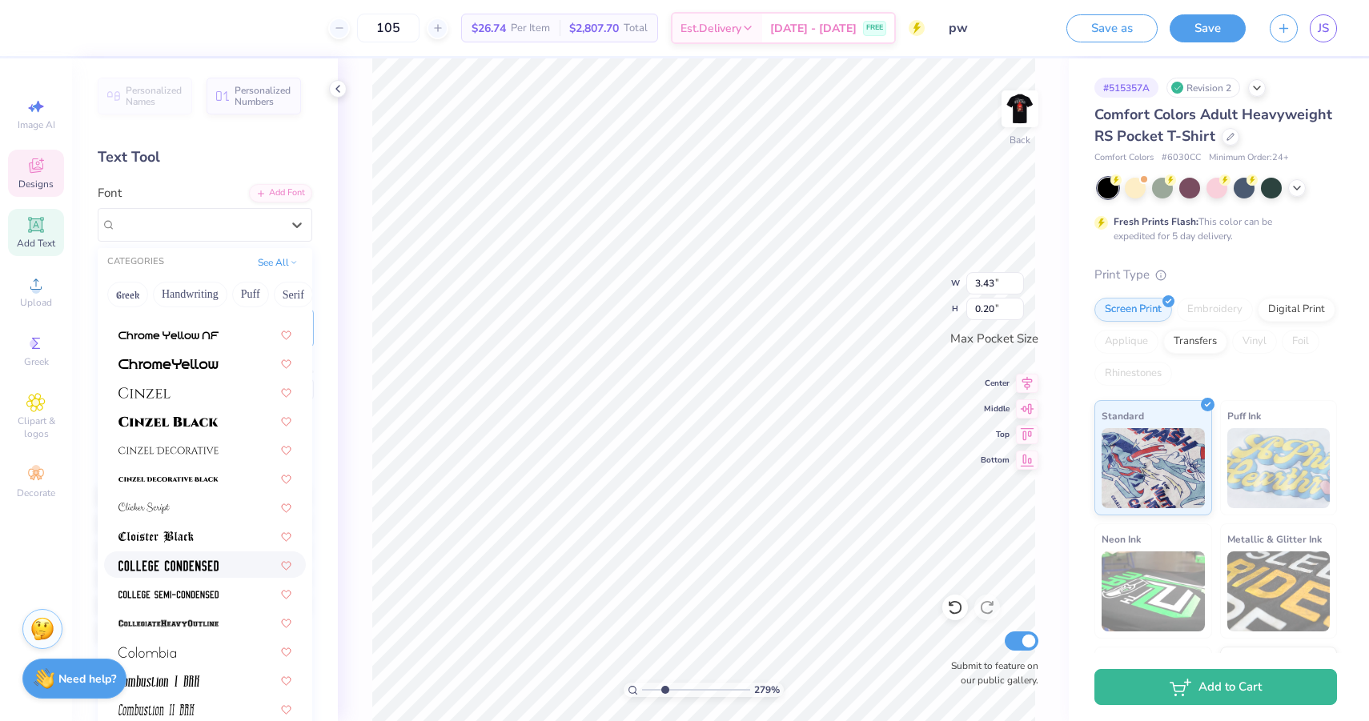
click at [194, 573] on span at bounding box center [168, 564] width 100 height 17
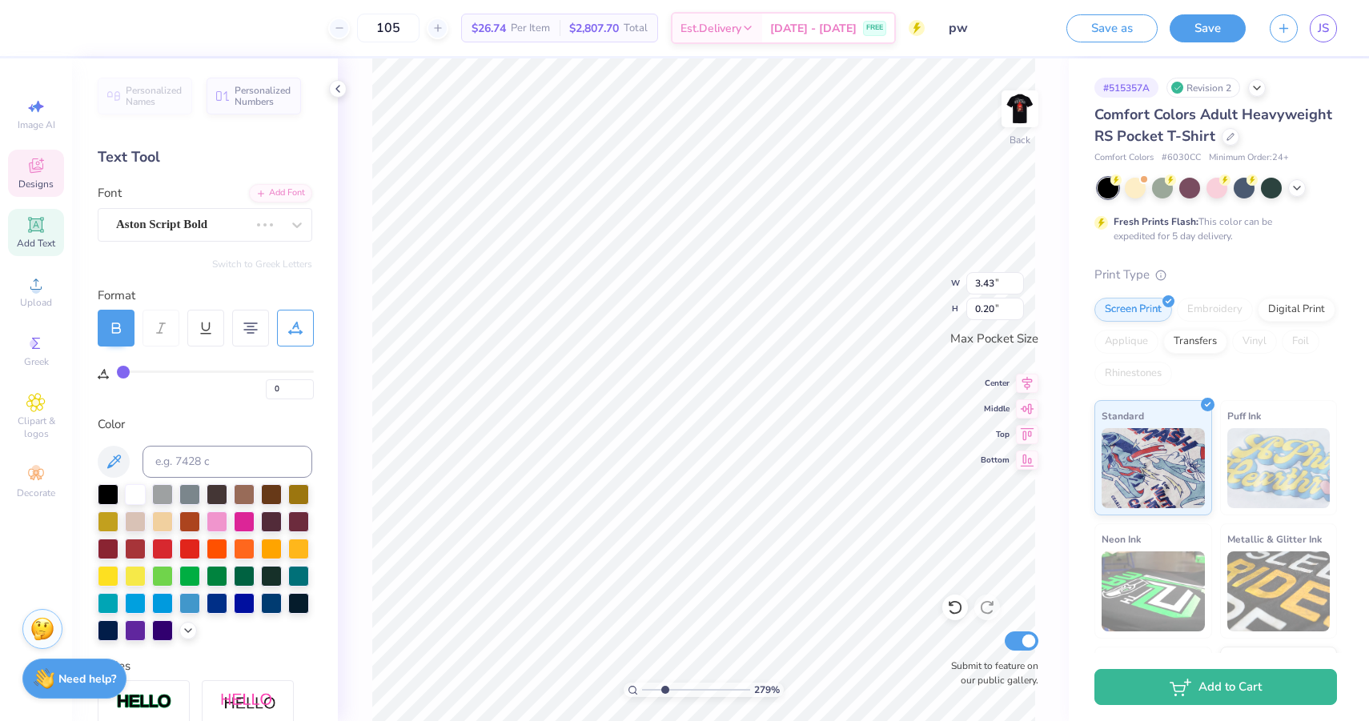
type input "0.96"
type input "0.07"
click at [287, 233] on div at bounding box center [297, 224] width 29 height 29
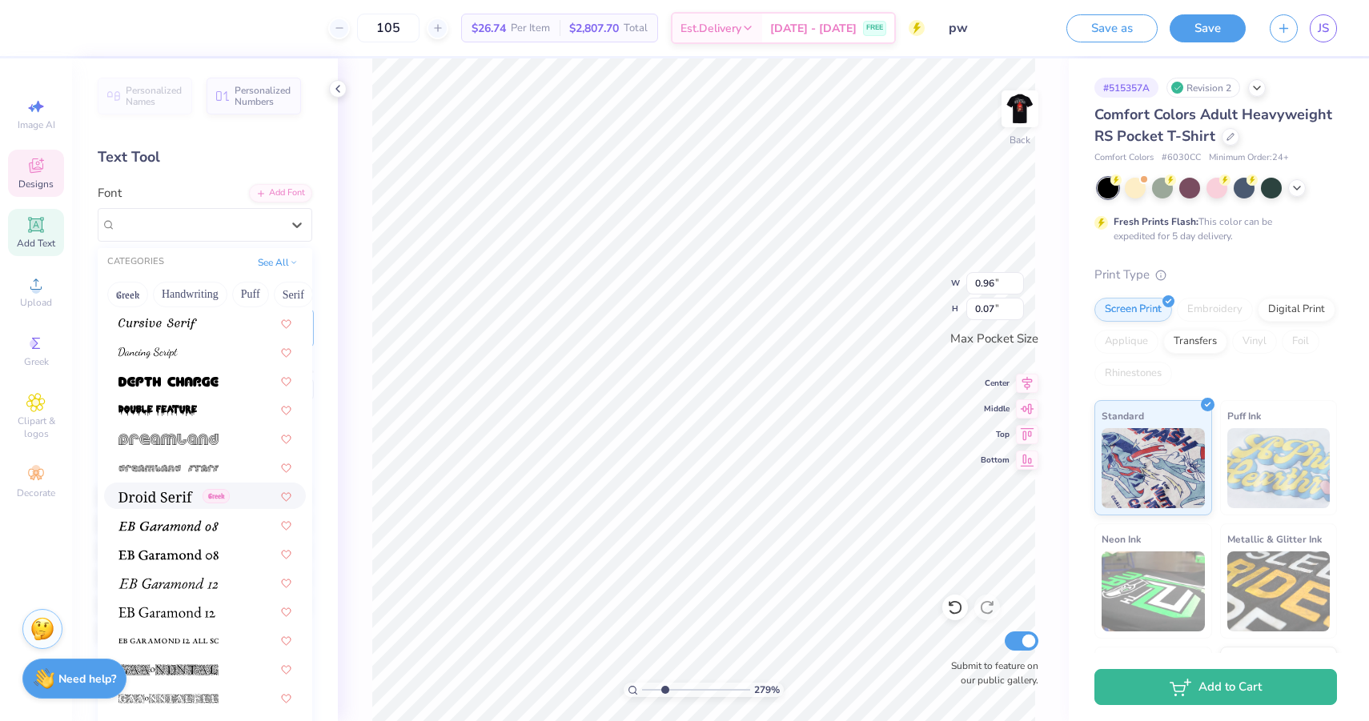
scroll to position [2846, 0]
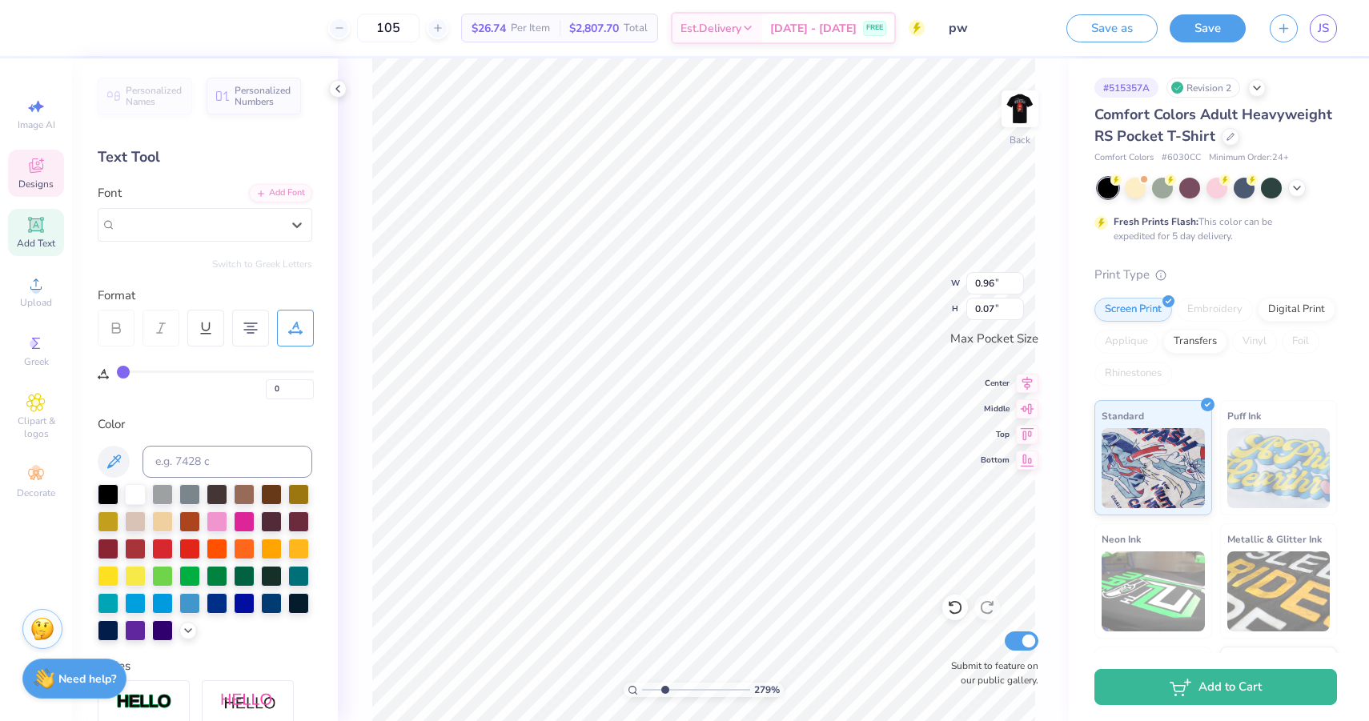
type input "0.44"
type input "0.17"
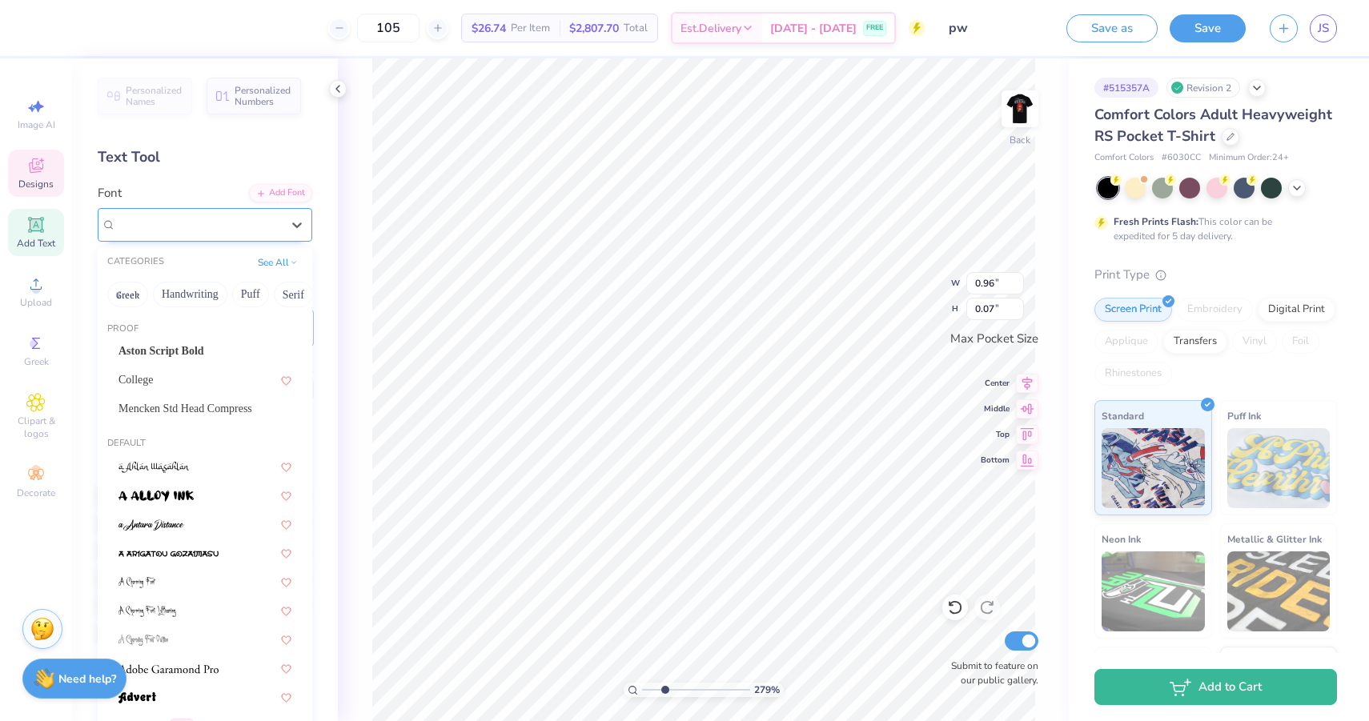
click at [231, 221] on div "College Condensed" at bounding box center [198, 224] width 168 height 25
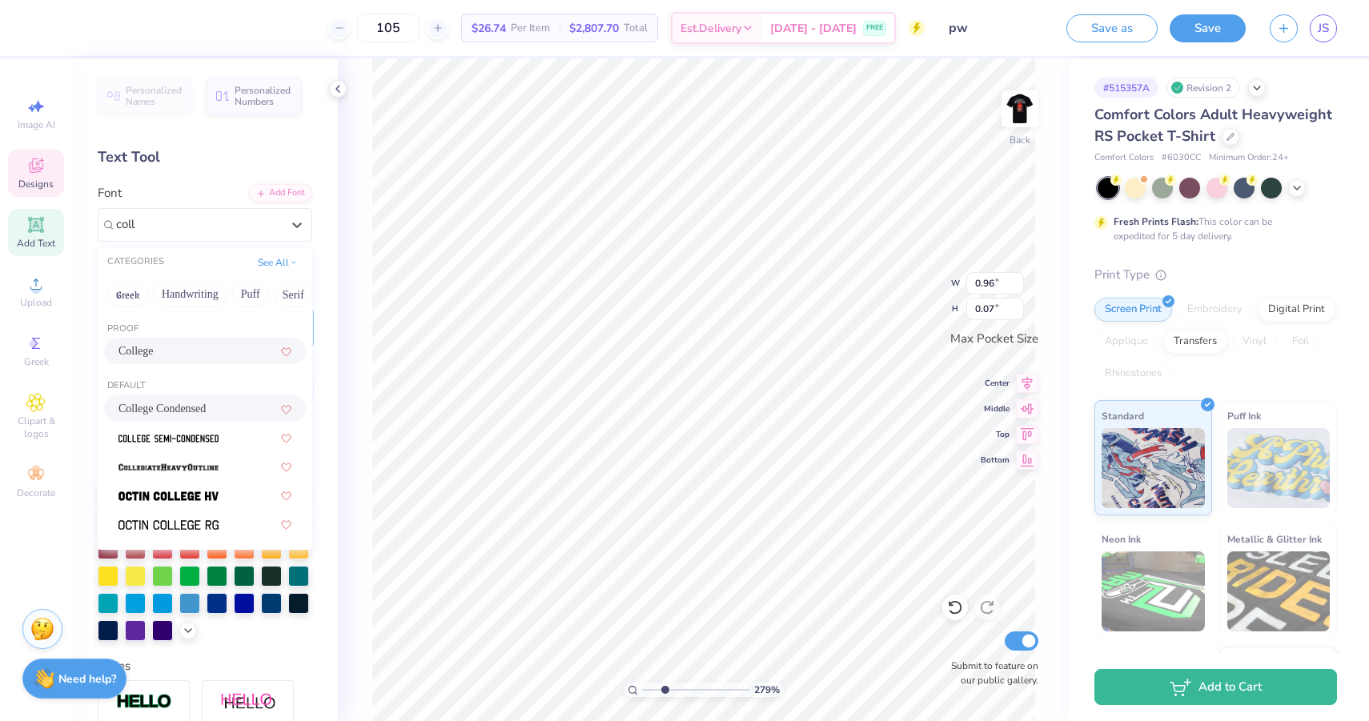
click at [199, 347] on div "College" at bounding box center [204, 351] width 173 height 17
type input "coll"
type input "1.17"
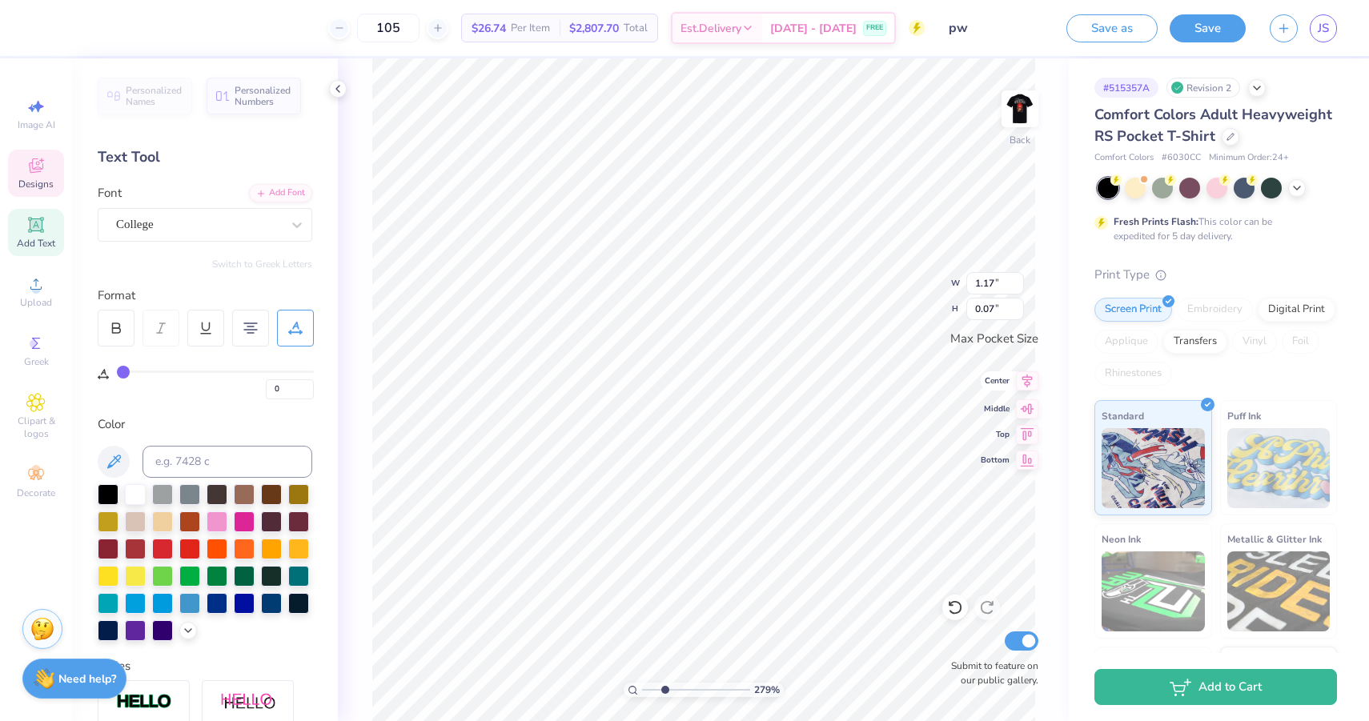
click at [988, 387] on div "279 % Back W 1.17 1.17 " H 0.07 0.07 " Max Pocket Size Center Middle Top Bottom…" at bounding box center [703, 389] width 731 height 663
click at [1014, 113] on img at bounding box center [1020, 109] width 64 height 64
type input "3.75"
drag, startPoint x: 663, startPoint y: 688, endPoint x: 651, endPoint y: 688, distance: 12.0
type input "1.58"
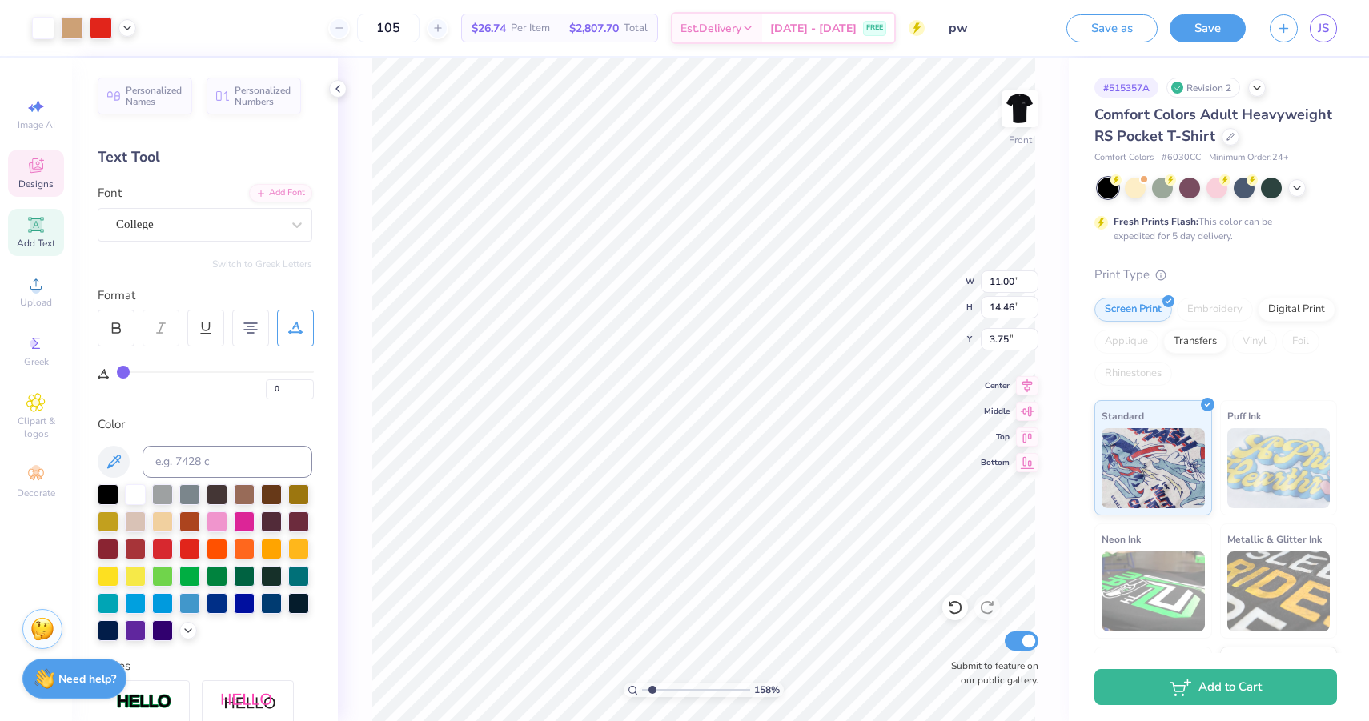
click at [651, 688] on input "range" at bounding box center [696, 690] width 108 height 14
type input "10.94"
type input "2.26"
type input "1.77"
type input "10.79"
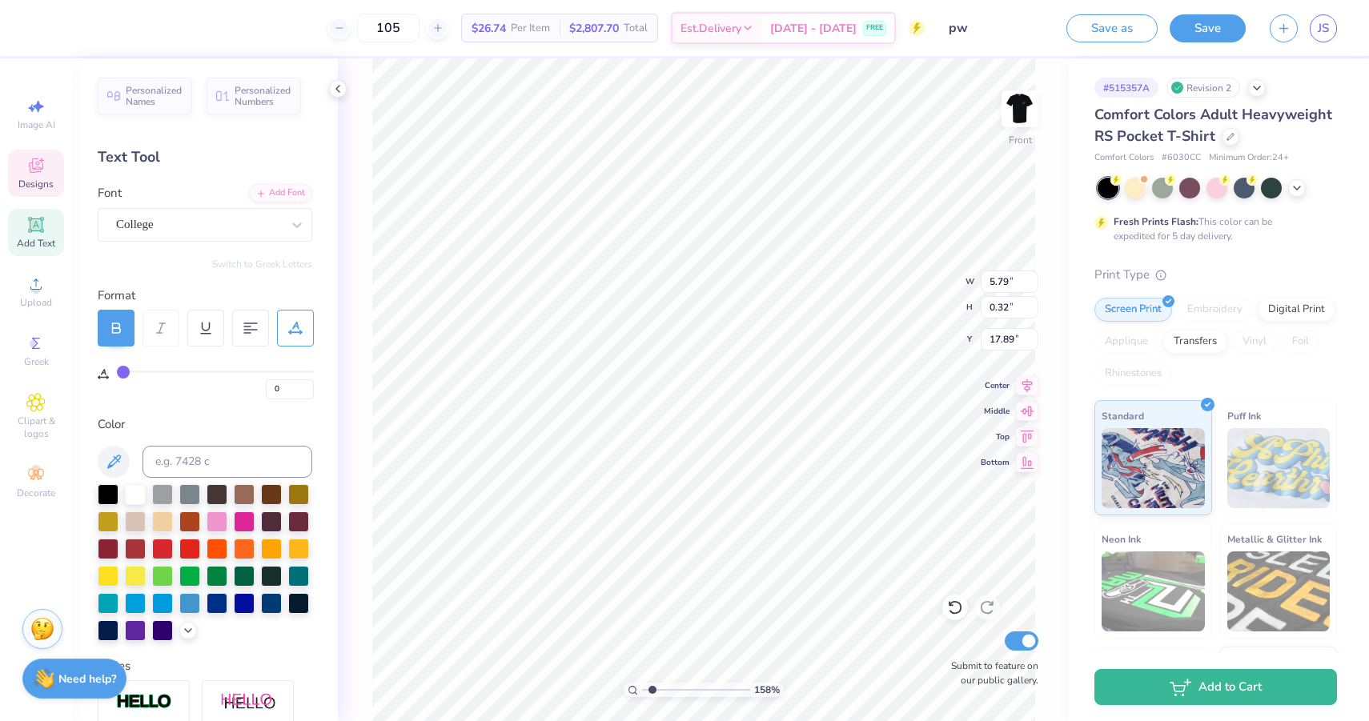
drag, startPoint x: 122, startPoint y: 372, endPoint x: 100, endPoint y: 372, distance: 21.6
click at [117, 372] on input "range" at bounding box center [215, 372] width 197 height 2
click at [1031, 282] on input "5.78" at bounding box center [1009, 282] width 58 height 22
click at [1031, 282] on input "5.77" at bounding box center [1009, 282] width 58 height 22
type input "5.63"
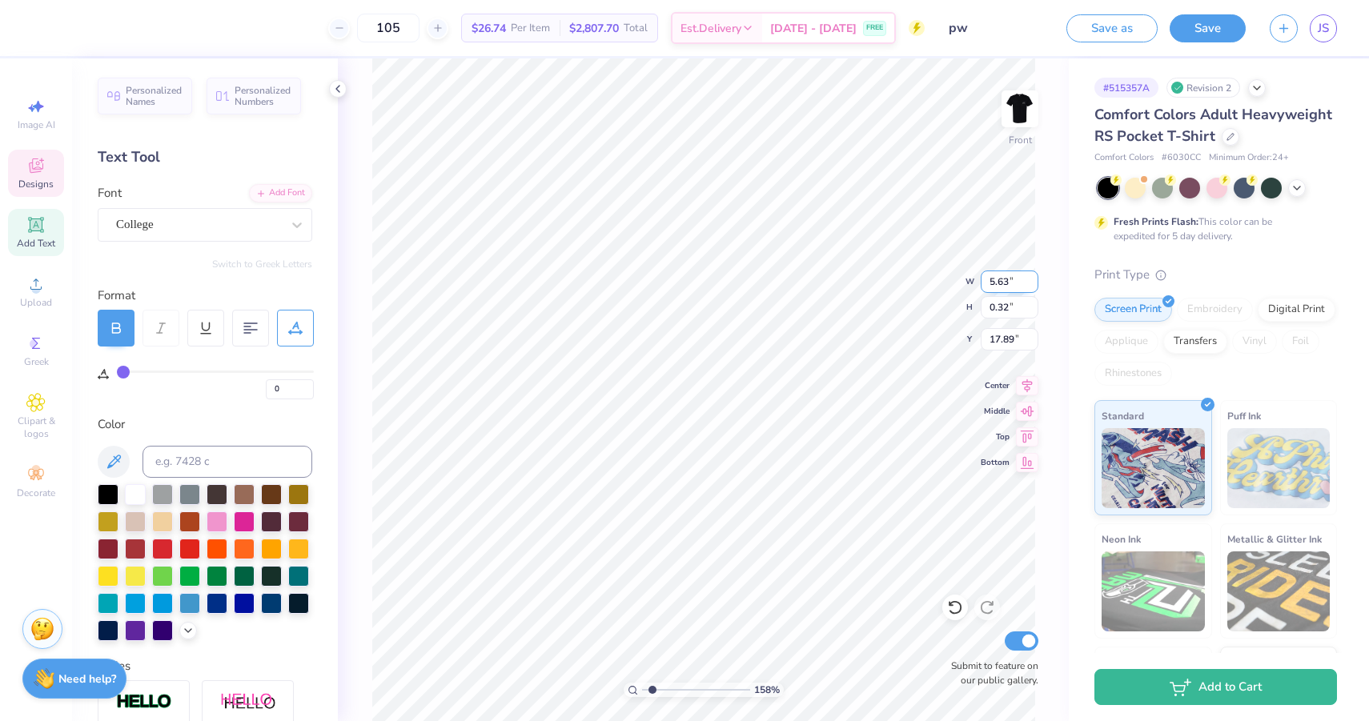
click at [1031, 282] on input "5.63" at bounding box center [1009, 282] width 58 height 22
type input "0.31"
click at [957, 282] on div "158 % Front W 5.63 5.63 " H 0.31 0.31 " Y 17.89 17.89 " Center Middle Top Botto…" at bounding box center [703, 389] width 731 height 663
click at [1014, 280] on input "5.63" at bounding box center [1009, 282] width 58 height 22
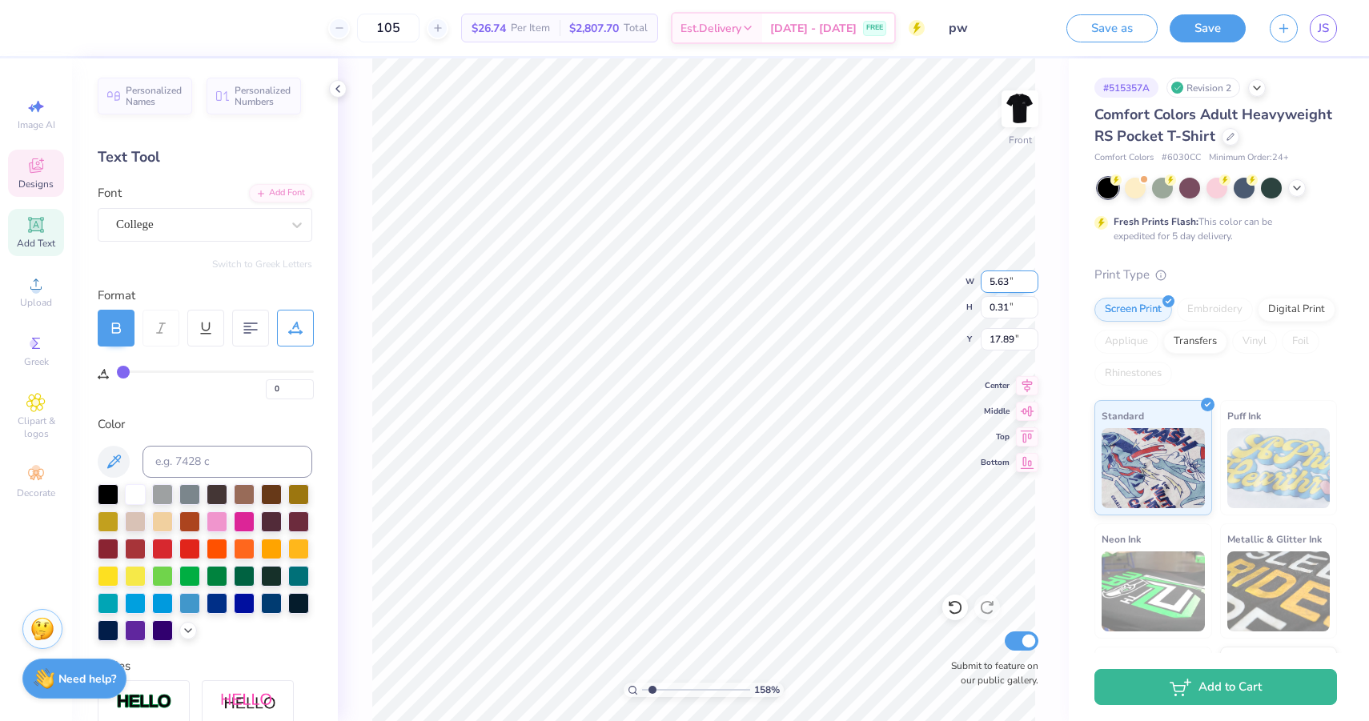
click at [968, 279] on div "158 % Front W 5.63 5.63 " H 0.31 0.31 " Y 17.89 17.89 " Center Middle Top Botto…" at bounding box center [703, 389] width 731 height 663
type input "5.03"
click at [1028, 284] on input "5.03" at bounding box center [1009, 282] width 58 height 22
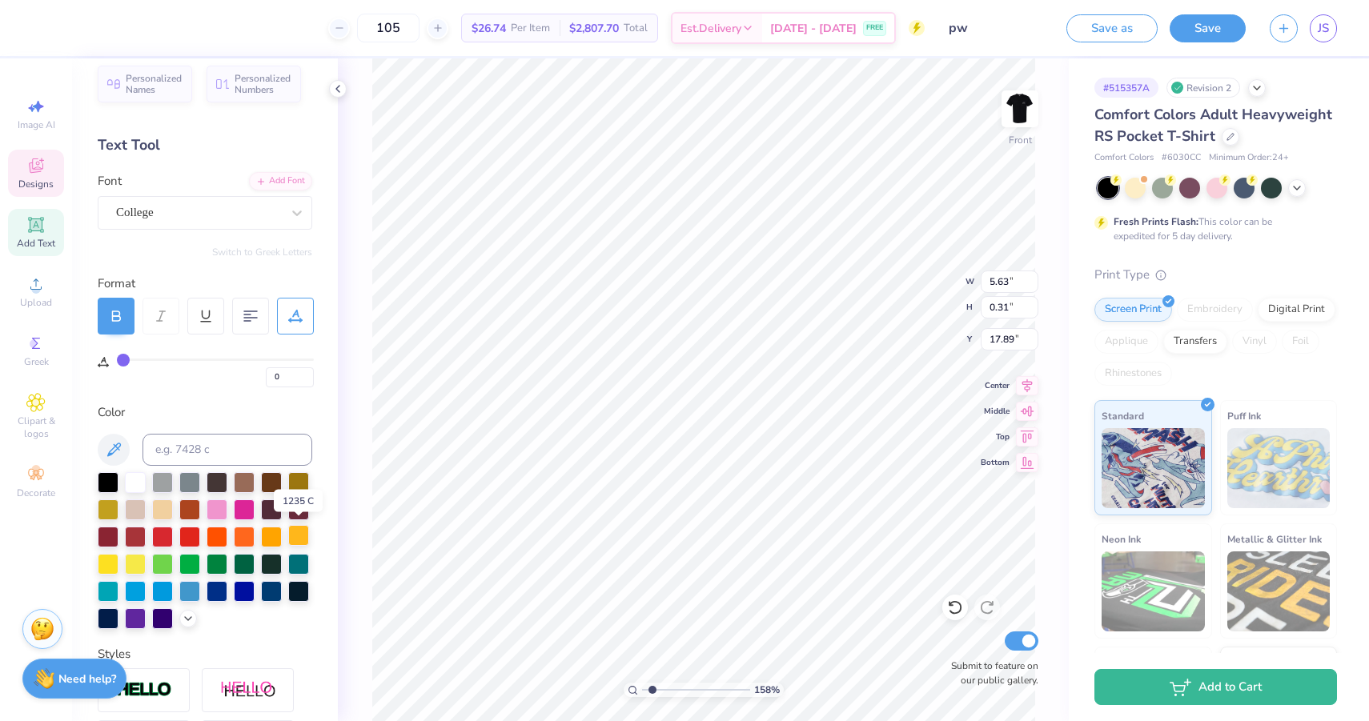
scroll to position [17, 0]
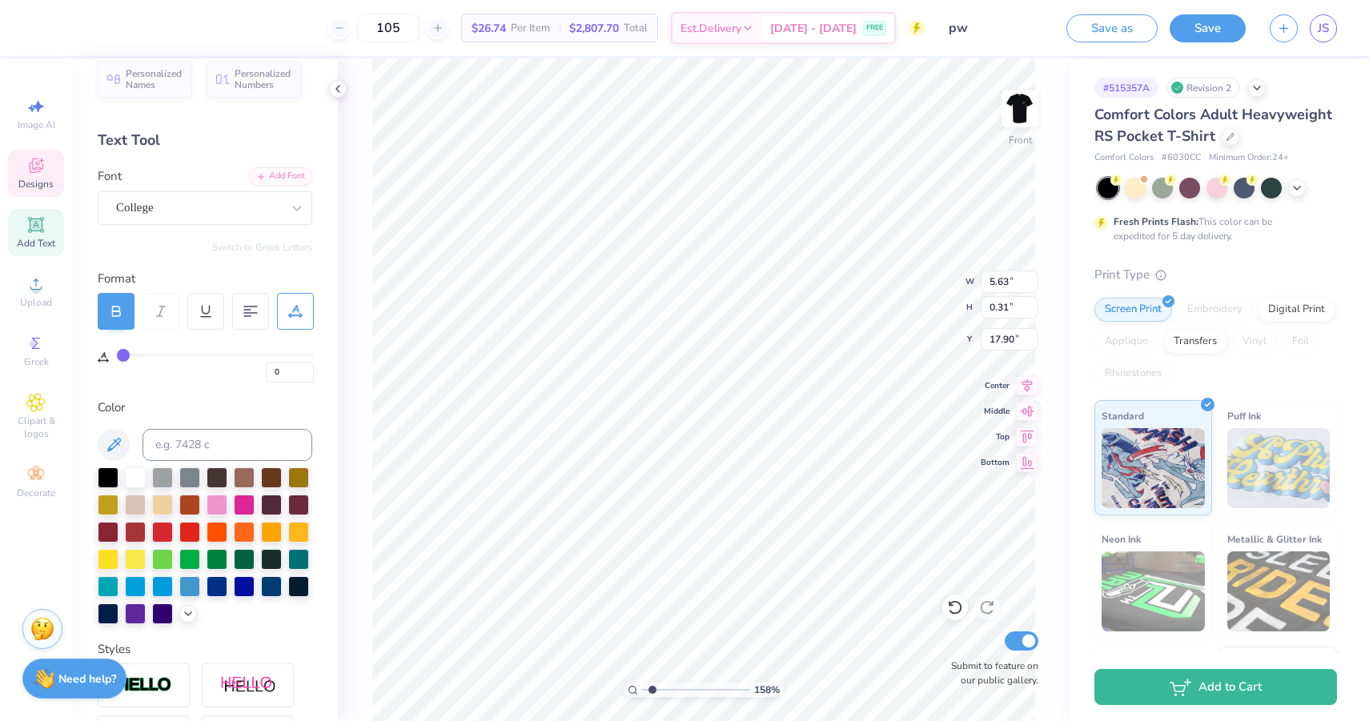
click at [124, 311] on div at bounding box center [116, 311] width 37 height 37
type input "2.26"
type input "1.77"
type input "10.79"
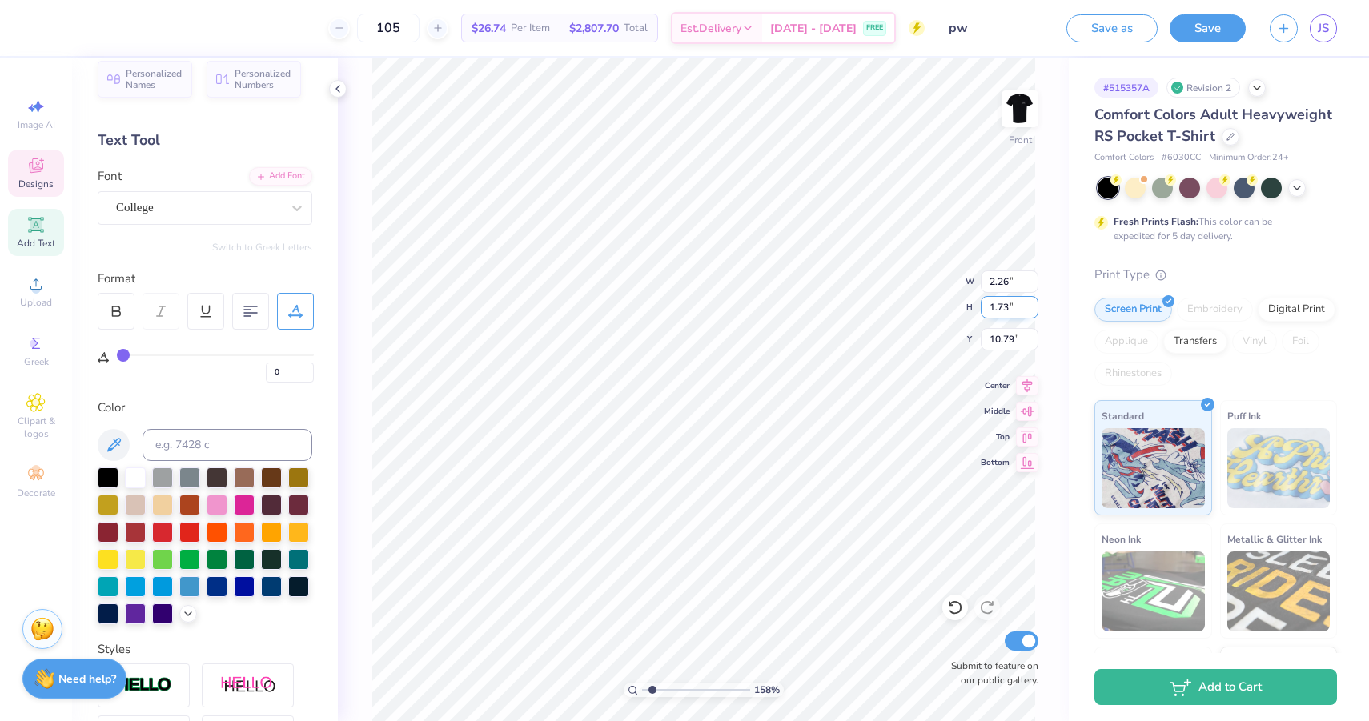
type input "1.73"
click at [1032, 310] on input "1.73" at bounding box center [1009, 307] width 58 height 22
type input "2.21"
type input "10.81"
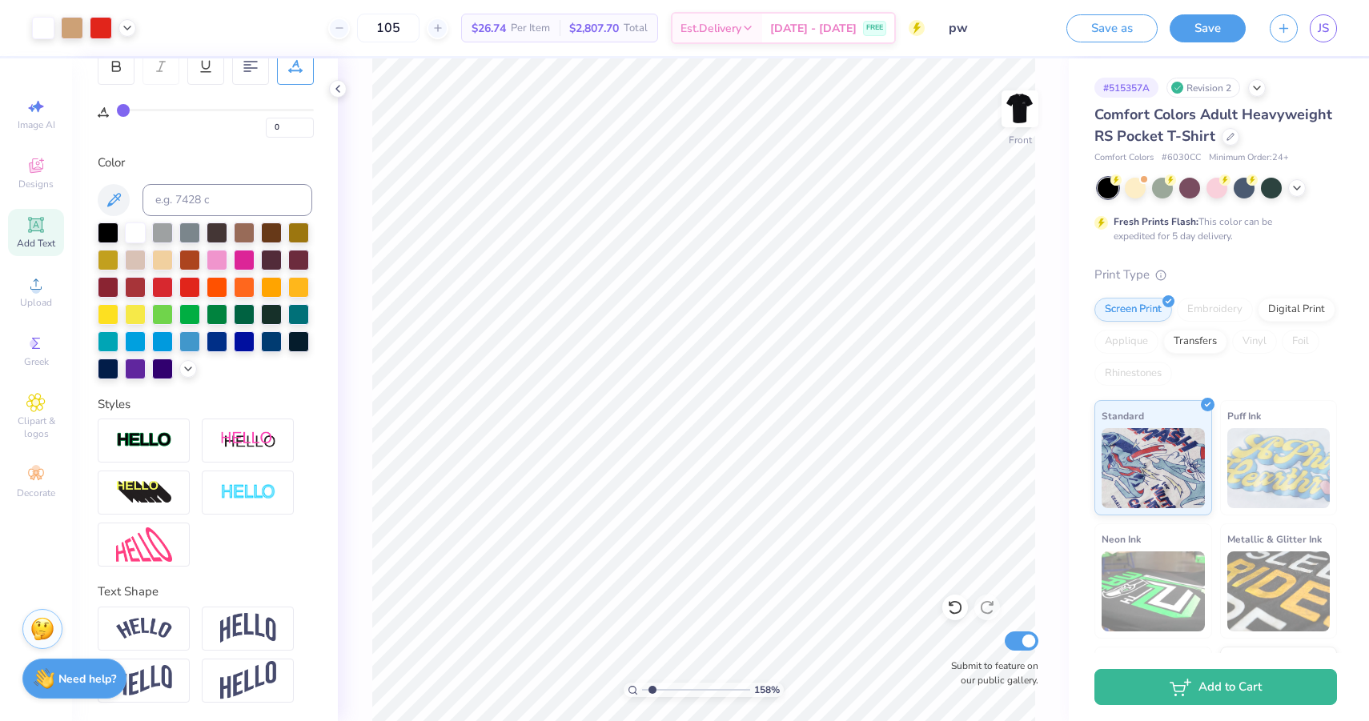
scroll to position [0, 0]
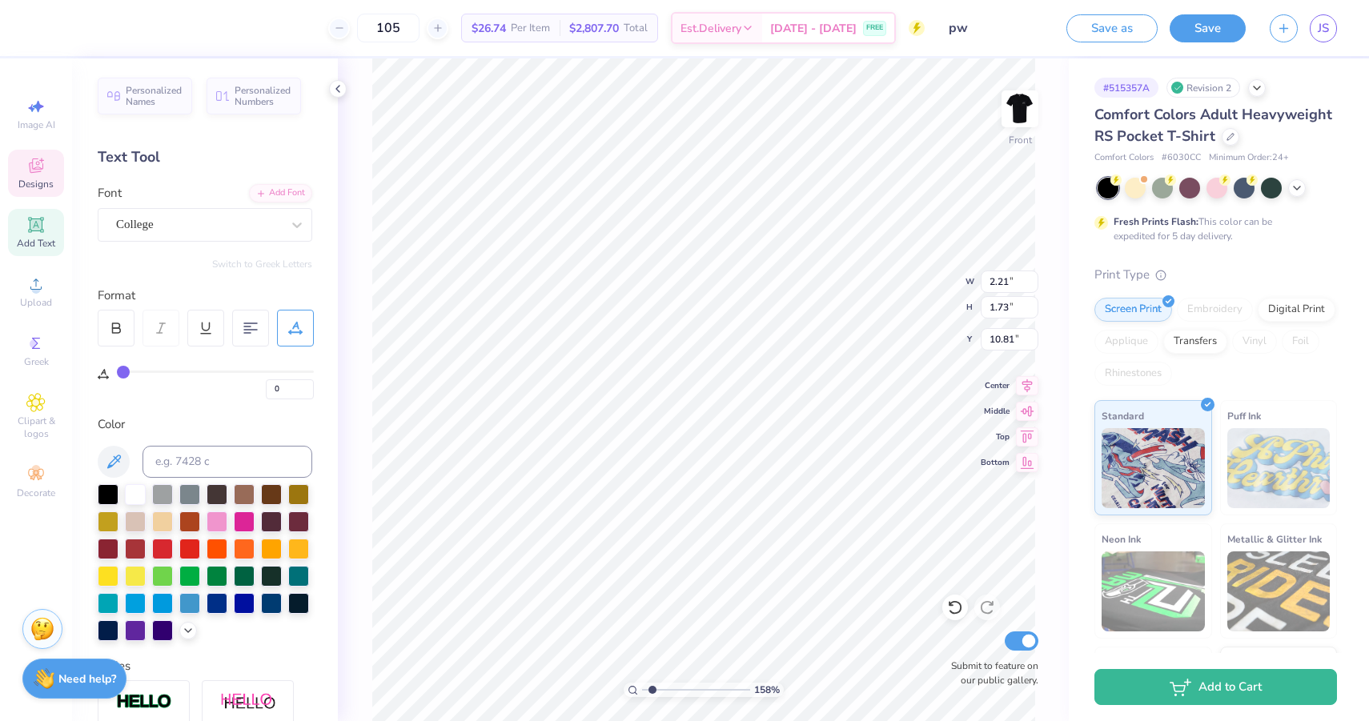
click at [302, 329] on icon at bounding box center [295, 328] width 14 height 14
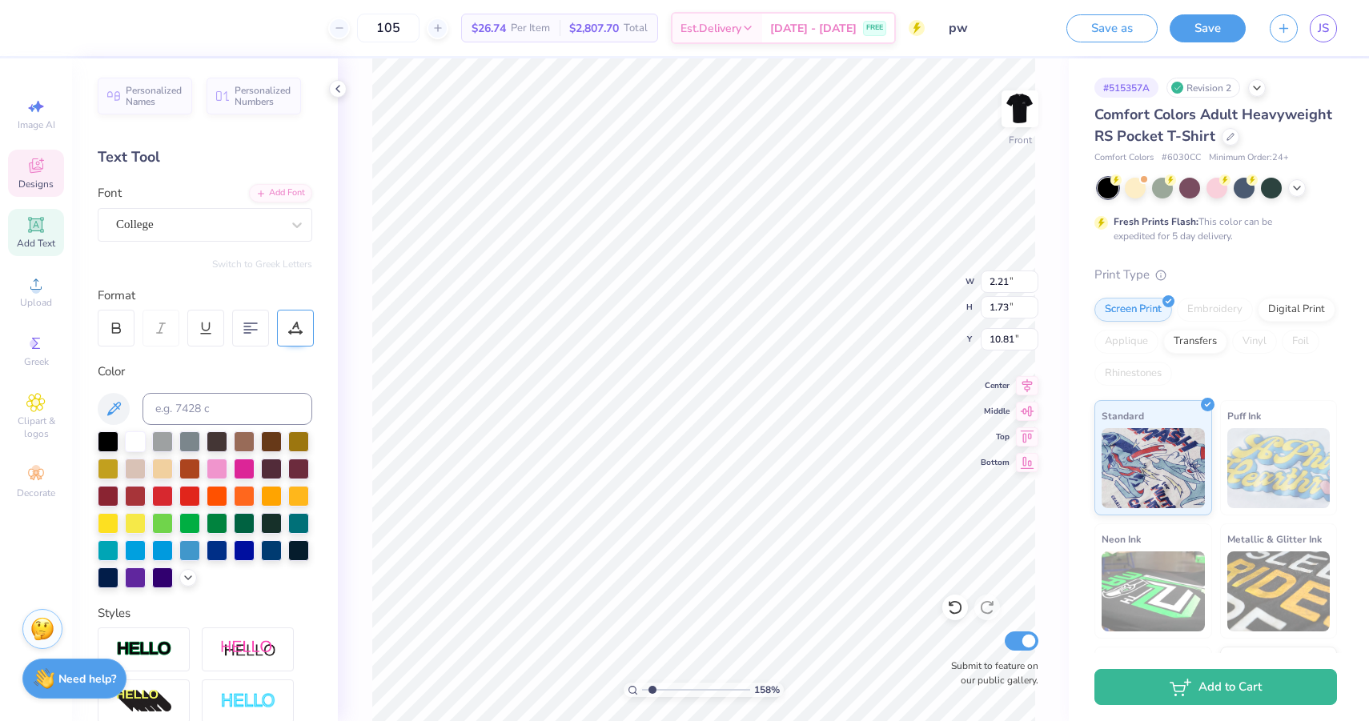
click at [296, 331] on icon at bounding box center [295, 328] width 14 height 14
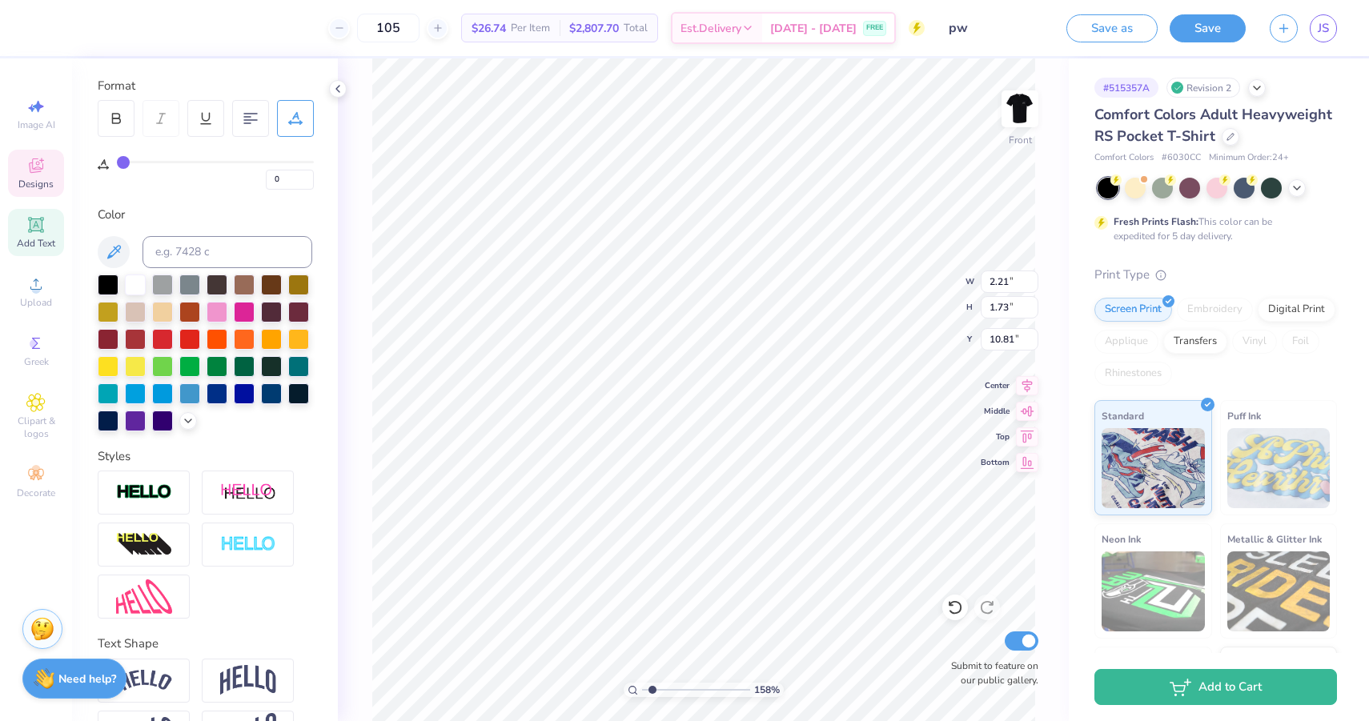
scroll to position [262, 0]
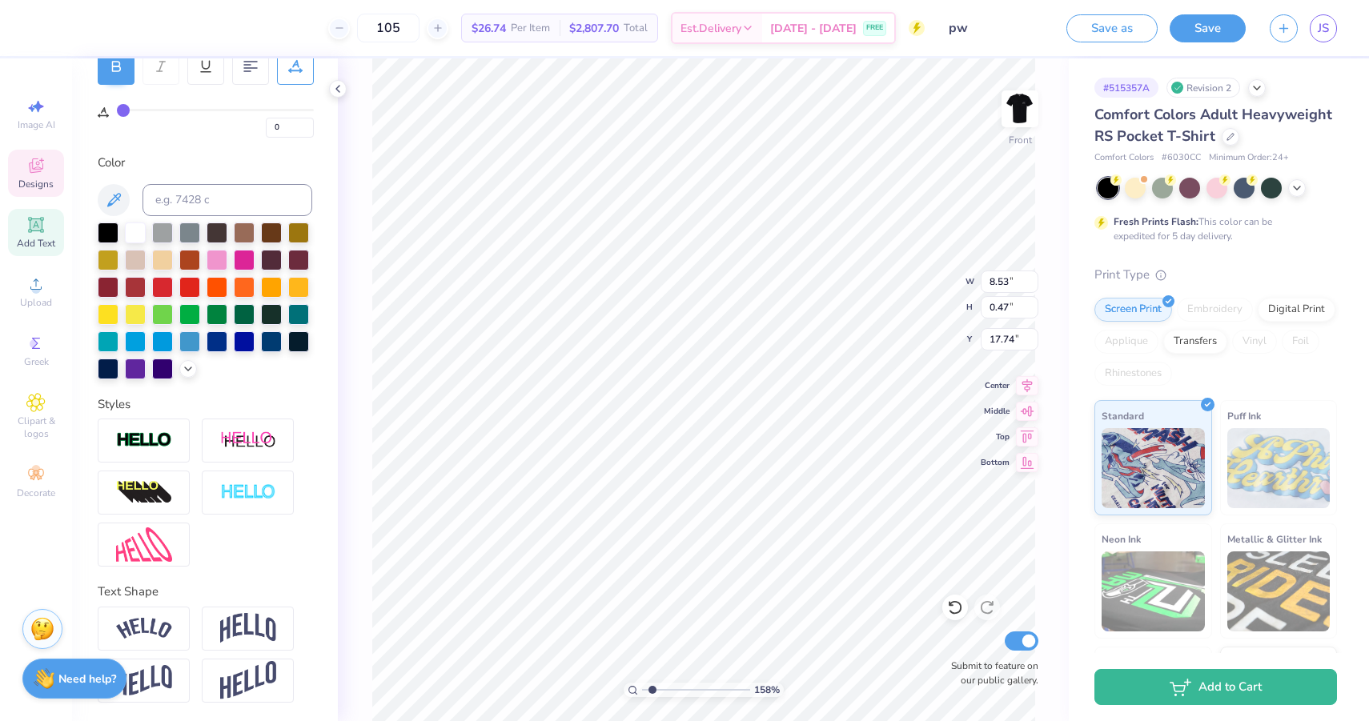
type input "8.53"
type input "0.47"
type input "17.84"
type input "11.00"
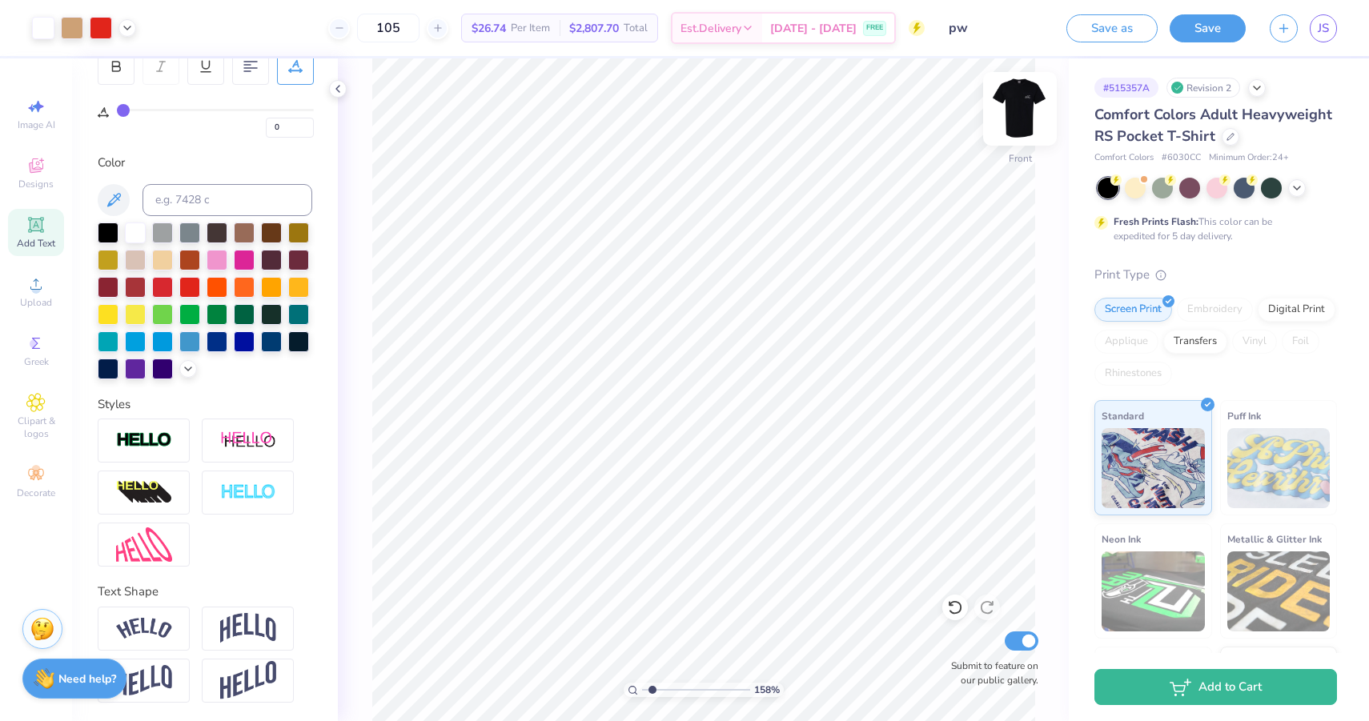
click at [1019, 118] on img at bounding box center [1020, 109] width 64 height 64
click at [758, 573] on div "Almost there" at bounding box center [853, 389] width 1031 height 663
click at [1016, 133] on div at bounding box center [1020, 109] width 74 height 74
type input "17.87"
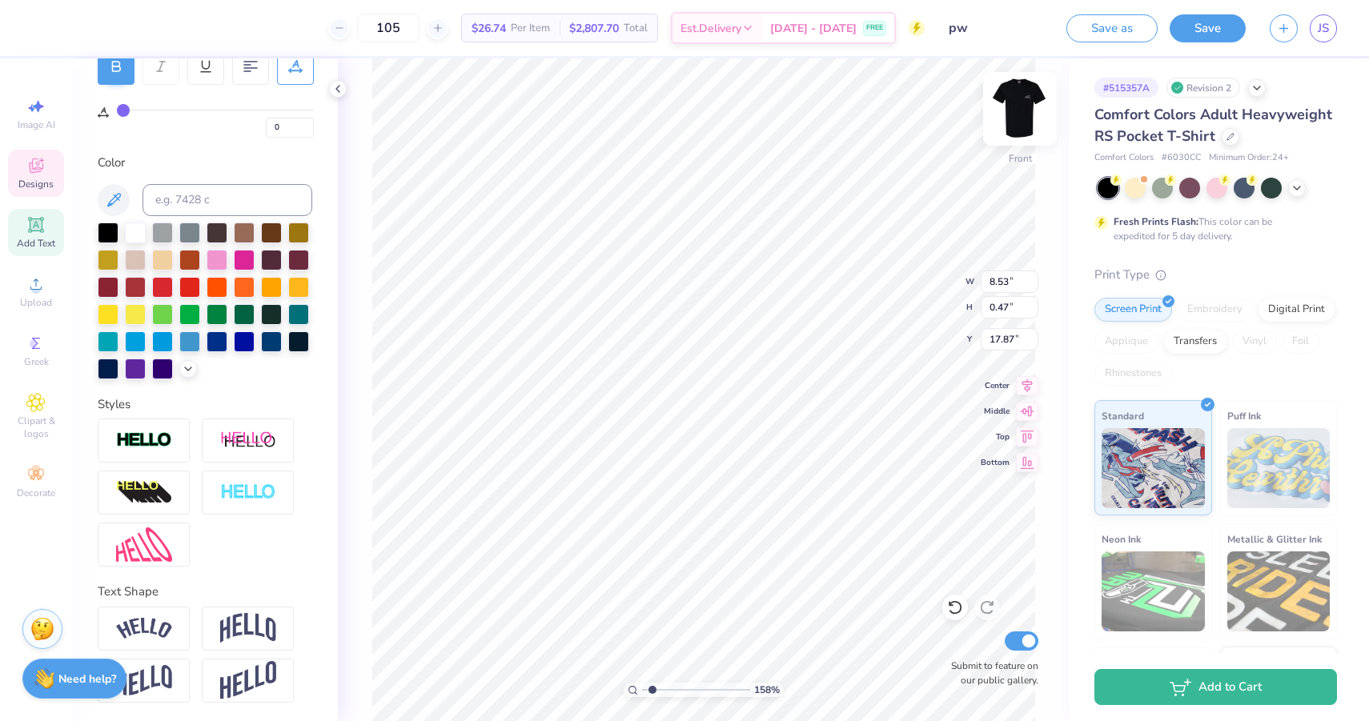
type textarea "SIGMA CHI x DELTA ZETA"
click at [1012, 124] on img at bounding box center [1020, 109] width 64 height 64
type input "4.62"
click at [684, 673] on div "442 %" at bounding box center [703, 389] width 663 height 663
type input "2.40"
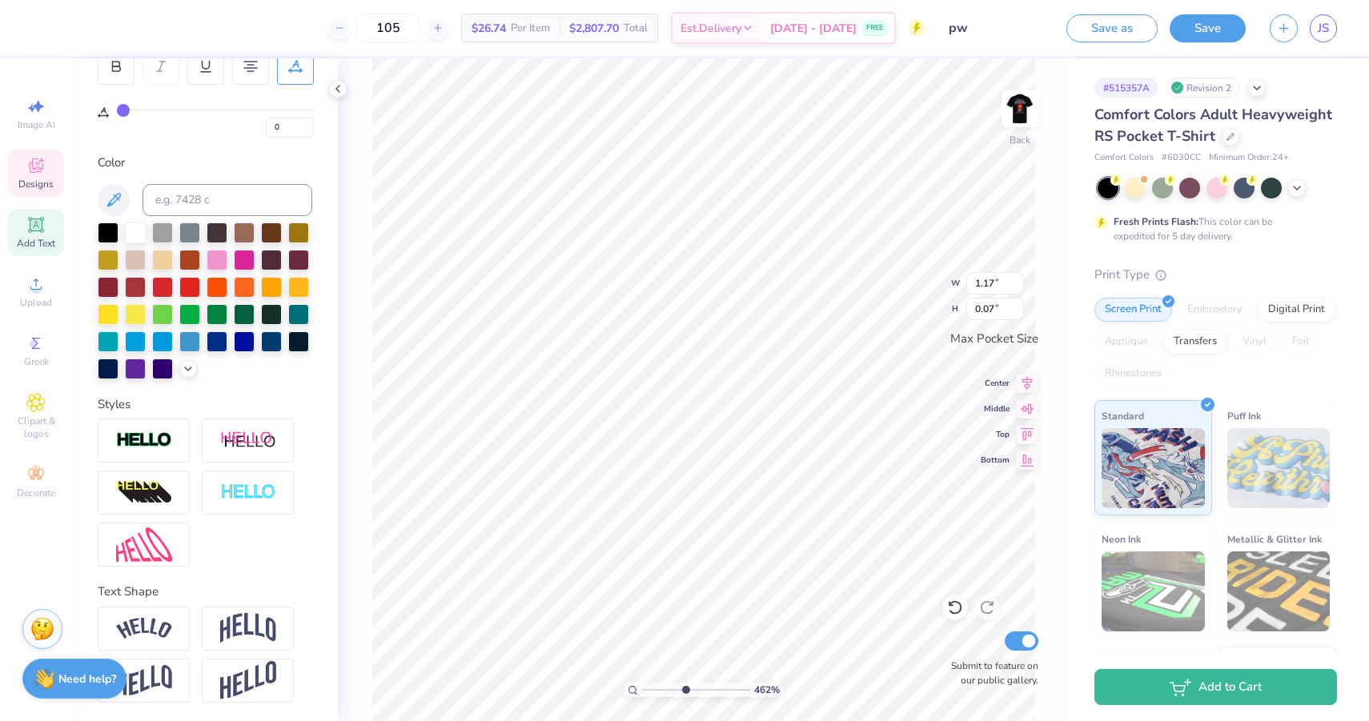
type input "0.14"
type input "2.63"
type input "0.16"
type textarea "SIGMA CHI x DELTA ZETA"
click at [110, 73] on div at bounding box center [116, 66] width 37 height 37
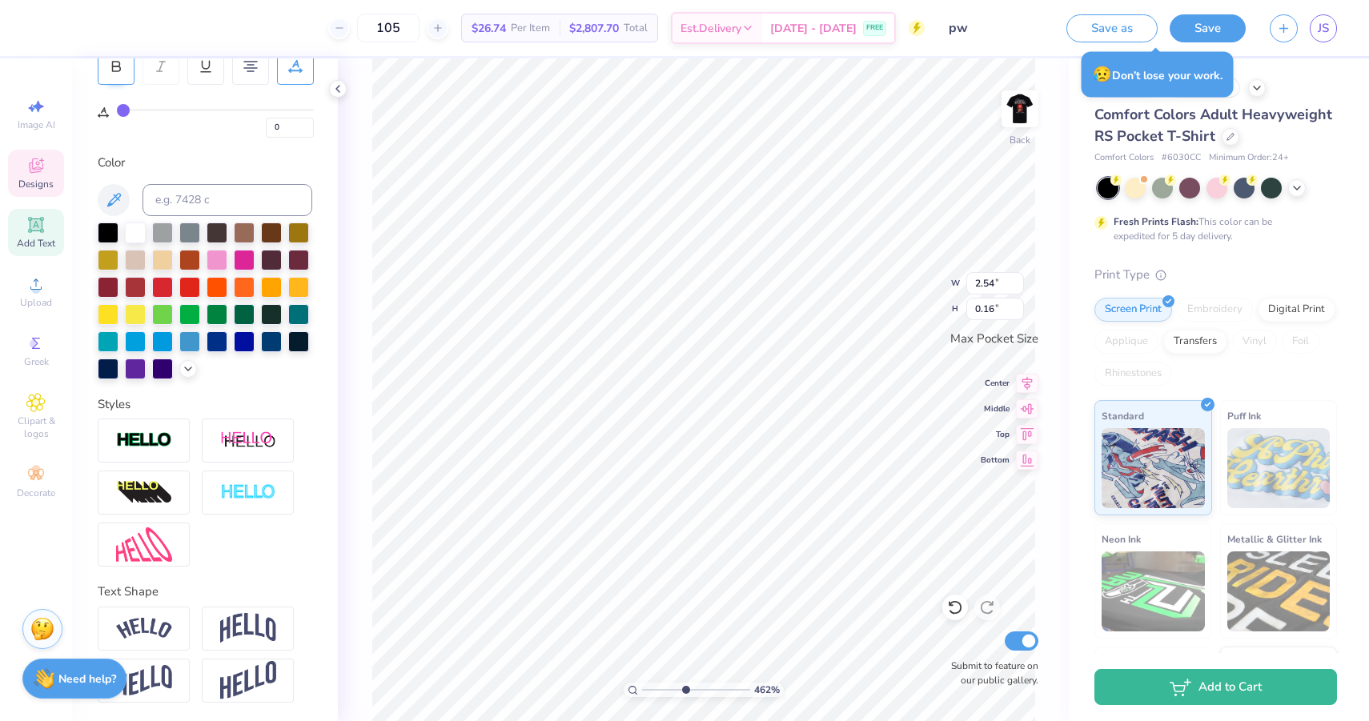
type input "2.74"
click at [118, 70] on icon at bounding box center [116, 66] width 14 height 14
type input "0.45"
type input "0.16"
type input "0.81"
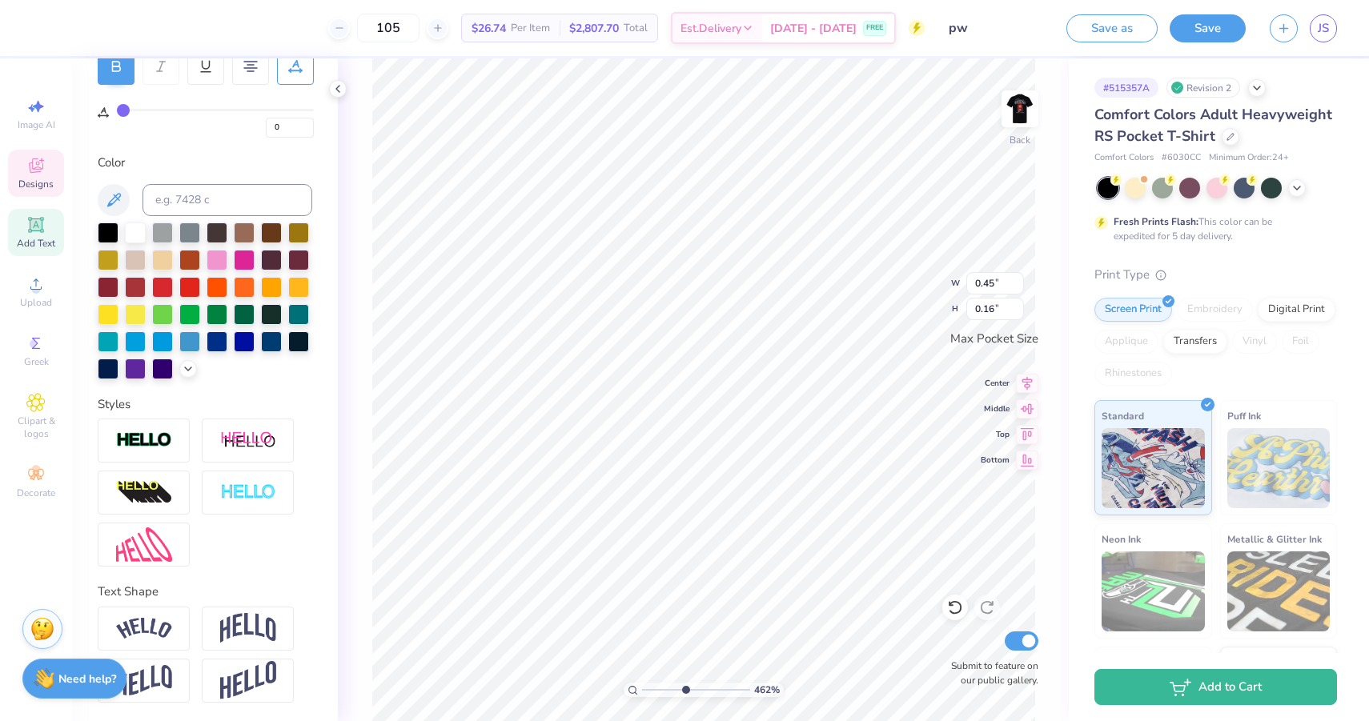
type input "0.29"
type input "2.74"
type input "0.16"
type input "3.03"
type input "0.17"
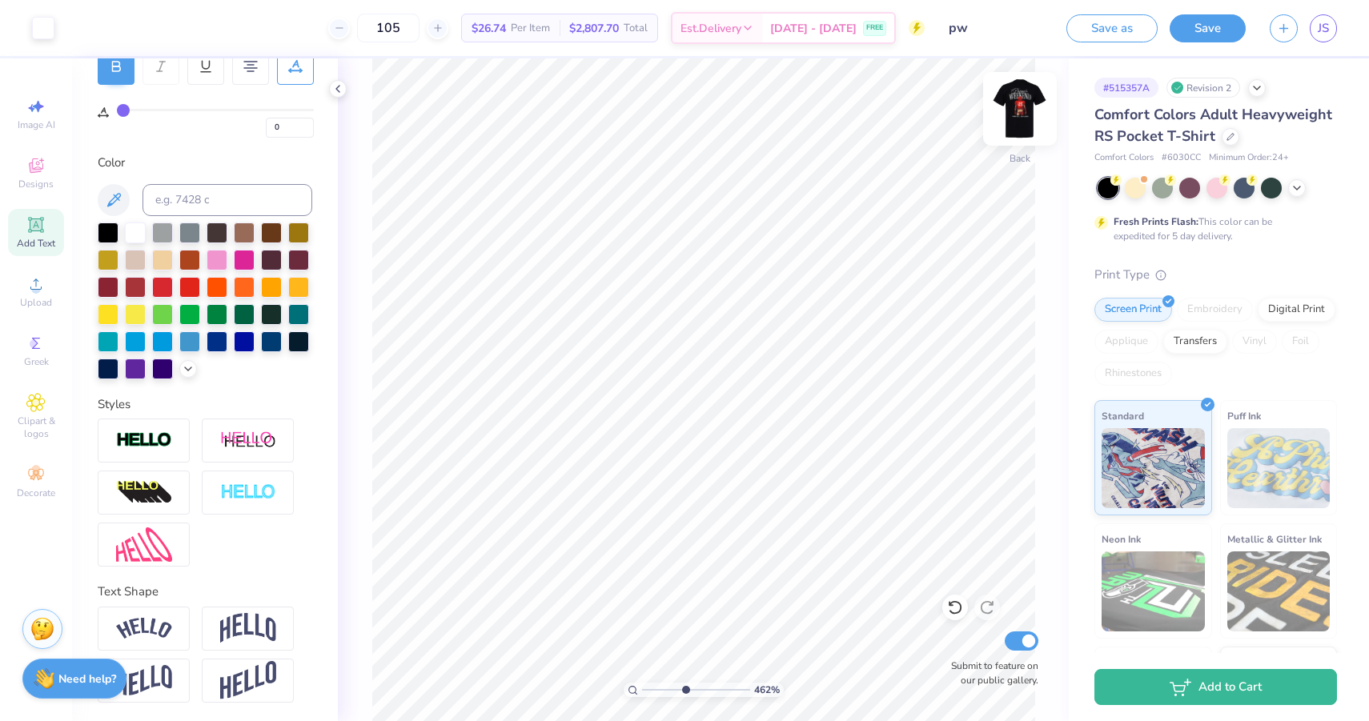
click at [1013, 122] on img at bounding box center [1020, 109] width 64 height 64
drag, startPoint x: 684, startPoint y: 687, endPoint x: 643, endPoint y: 685, distance: 40.8
type input "1"
click at [643, 685] on input "range" at bounding box center [696, 690] width 108 height 14
type input "6.68"
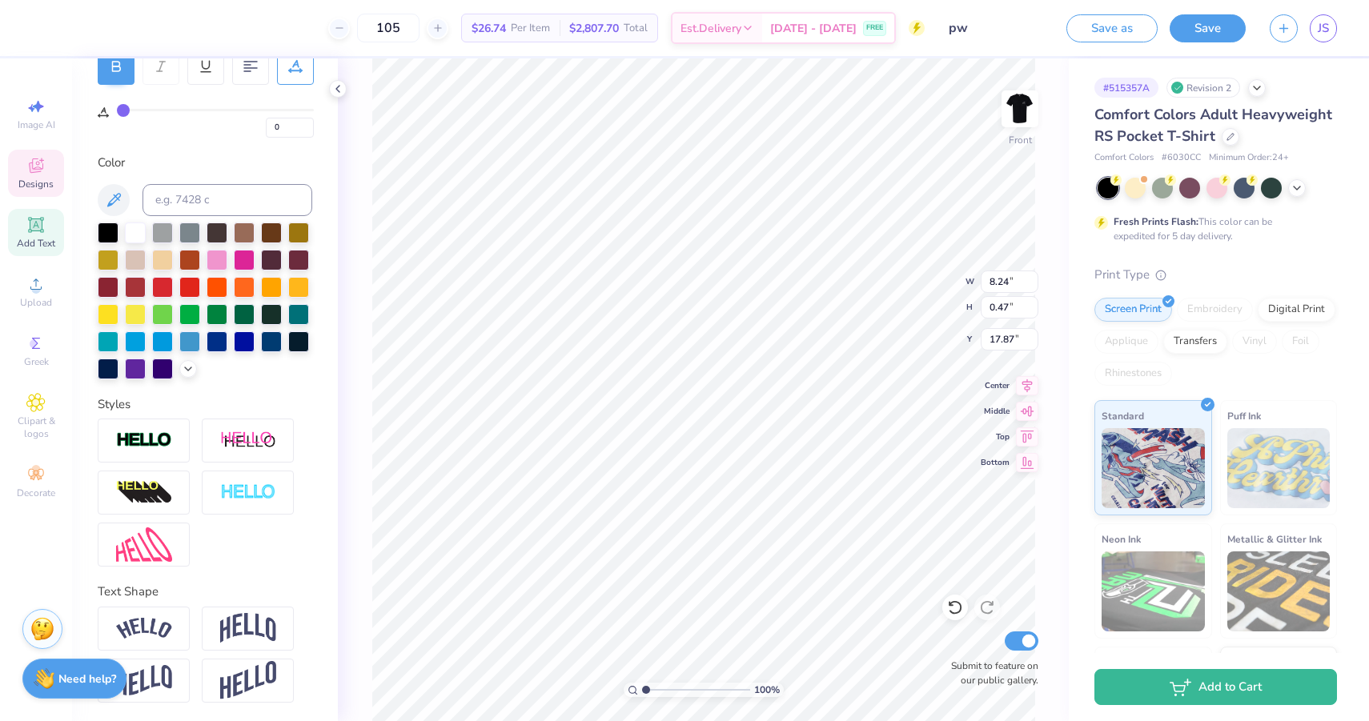
type input "0.38"
type input "17.96"
type input "17.97"
drag, startPoint x: 647, startPoint y: 691, endPoint x: 663, endPoint y: 692, distance: 16.8
type input "2.69"
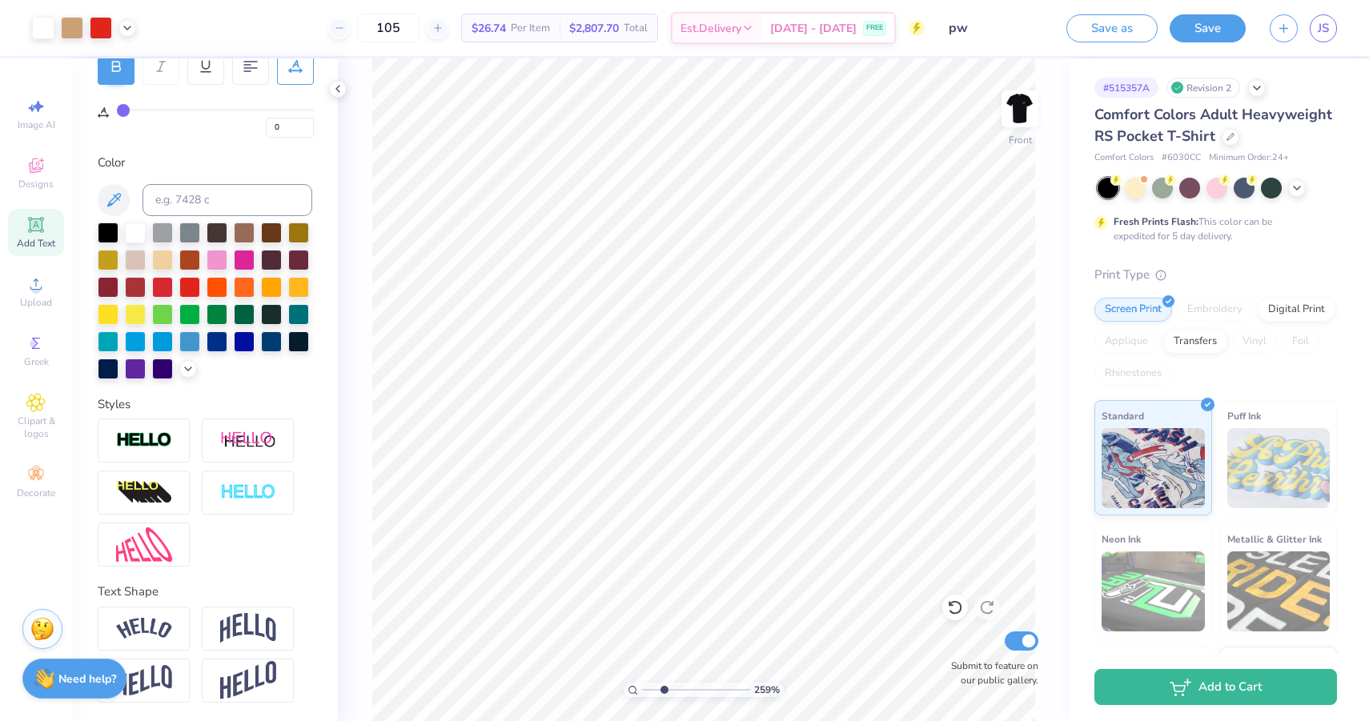
click at [663, 692] on input "range" at bounding box center [696, 690] width 108 height 14
click at [1019, 118] on img at bounding box center [1020, 109] width 64 height 64
click at [1189, 31] on button "Save" at bounding box center [1207, 28] width 76 height 28
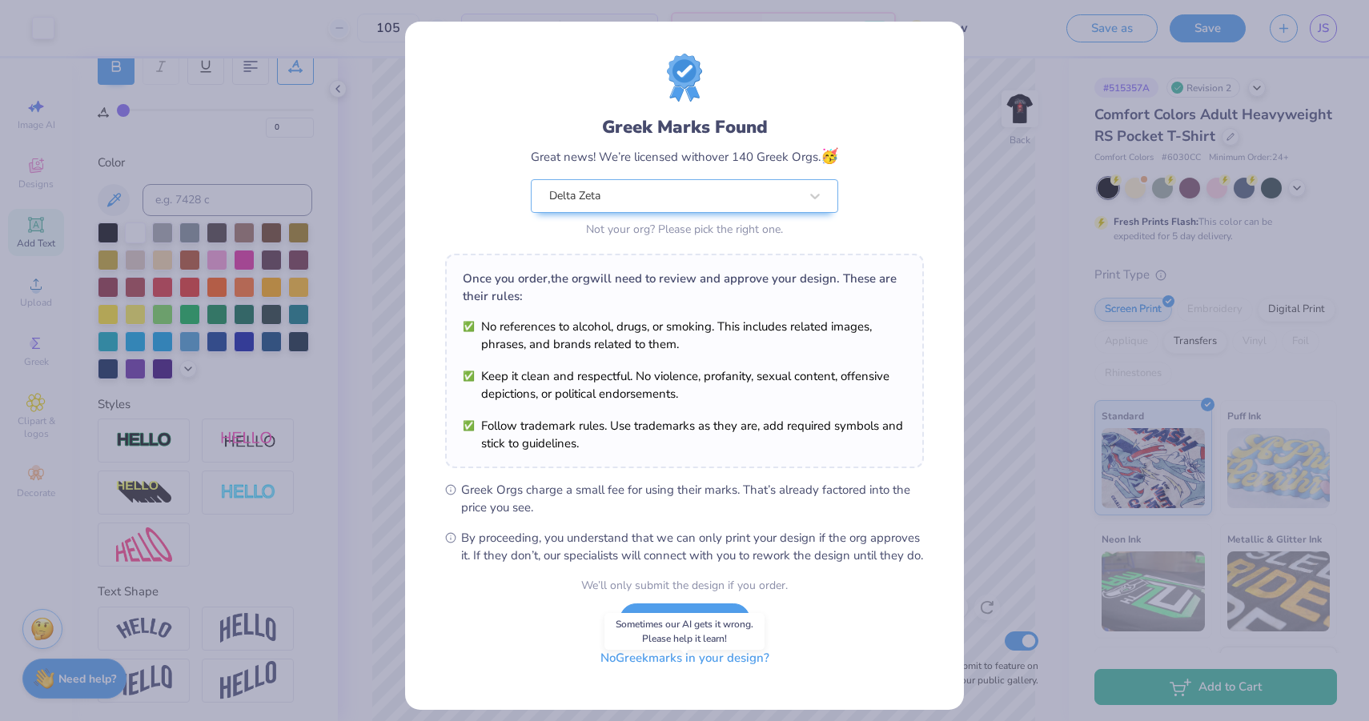
click at [762, 675] on button "No Greek marks in your design?" at bounding box center [685, 658] width 196 height 33
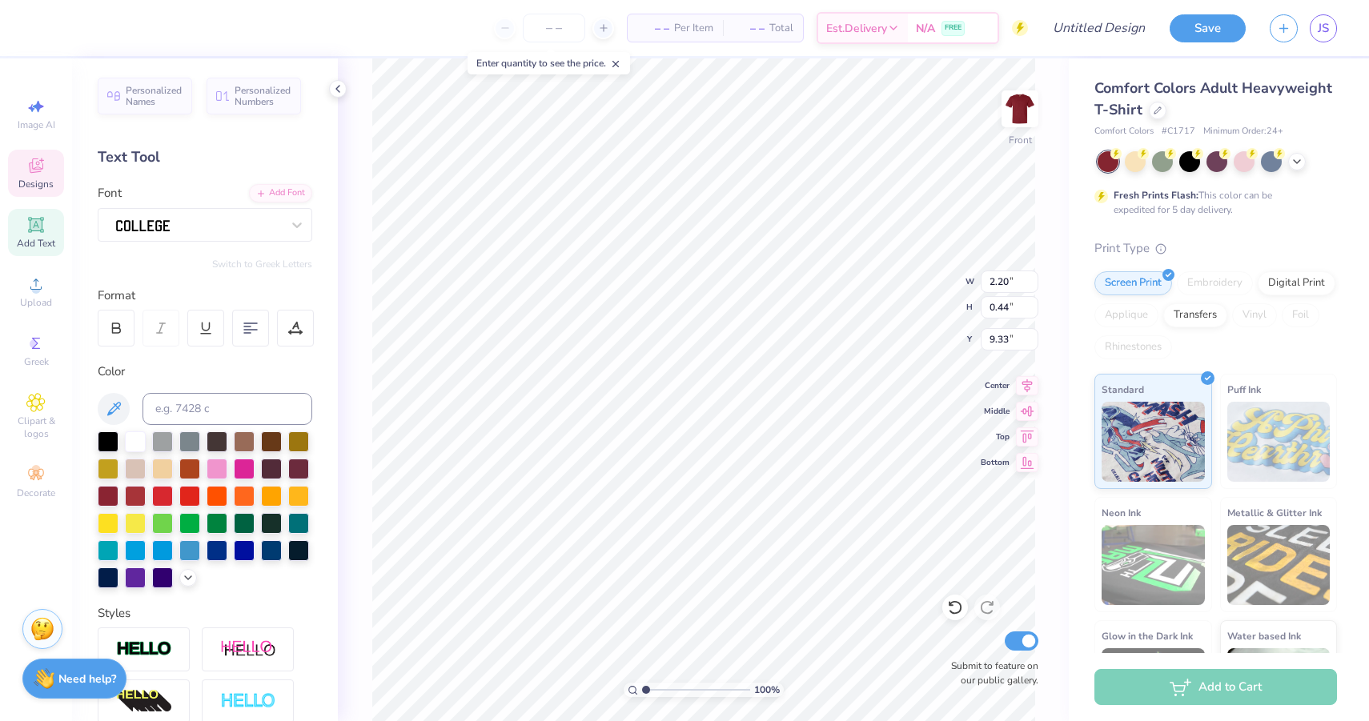
scroll to position [0, 2]
click at [1017, 114] on img at bounding box center [1020, 109] width 64 height 64
click at [1019, 114] on img at bounding box center [1020, 109] width 64 height 64
type input "17.49"
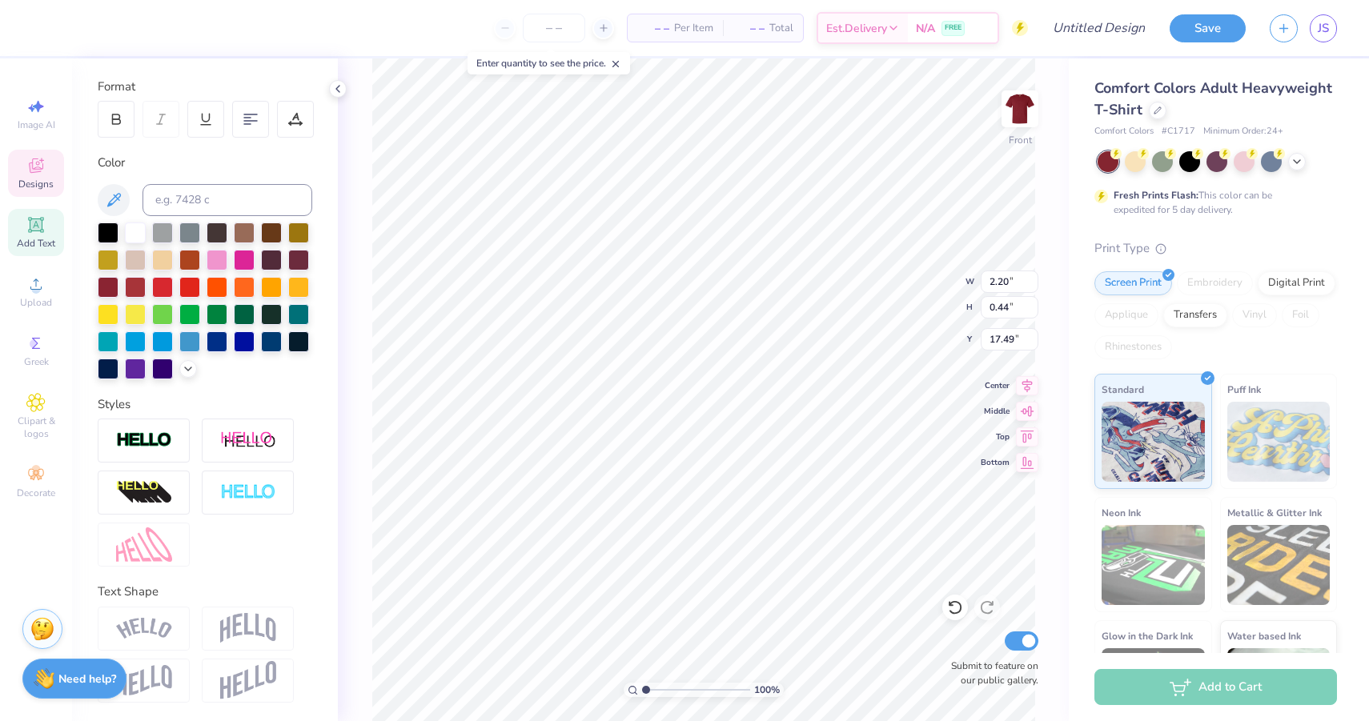
scroll to position [0, 0]
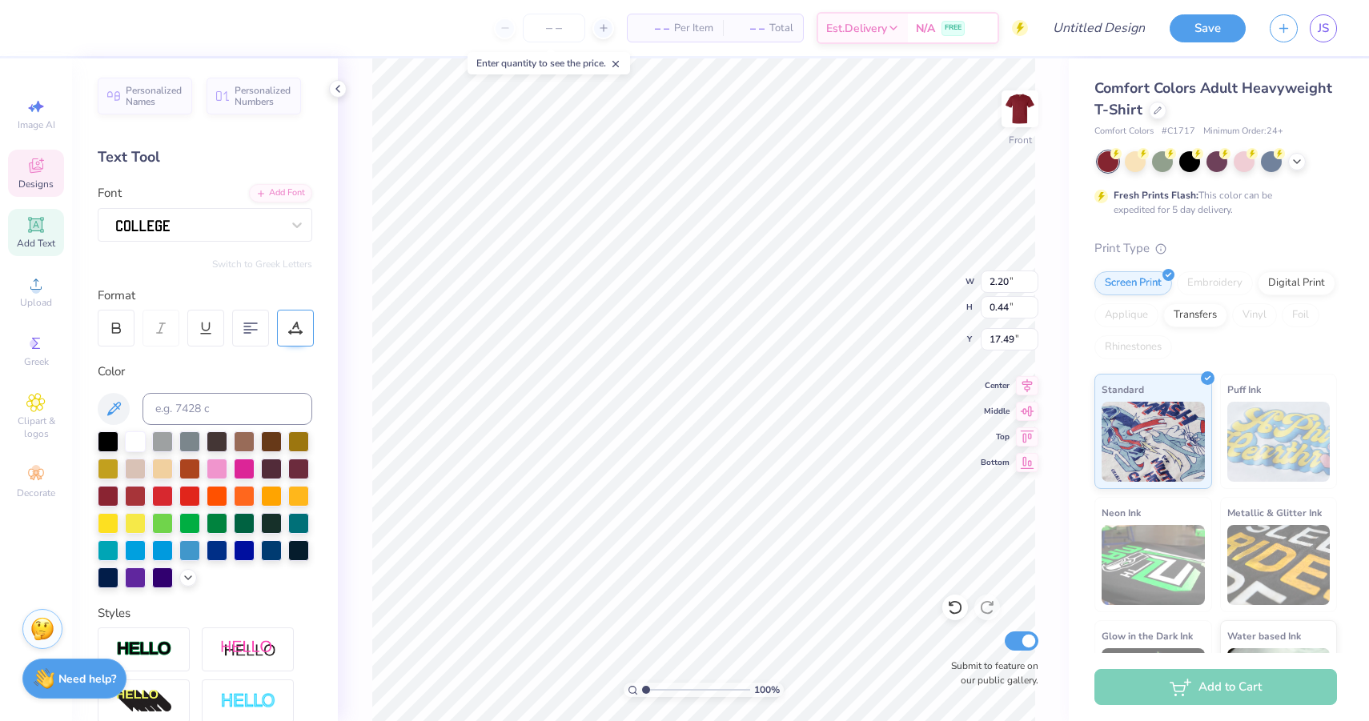
click at [295, 323] on icon at bounding box center [295, 326] width 7 height 8
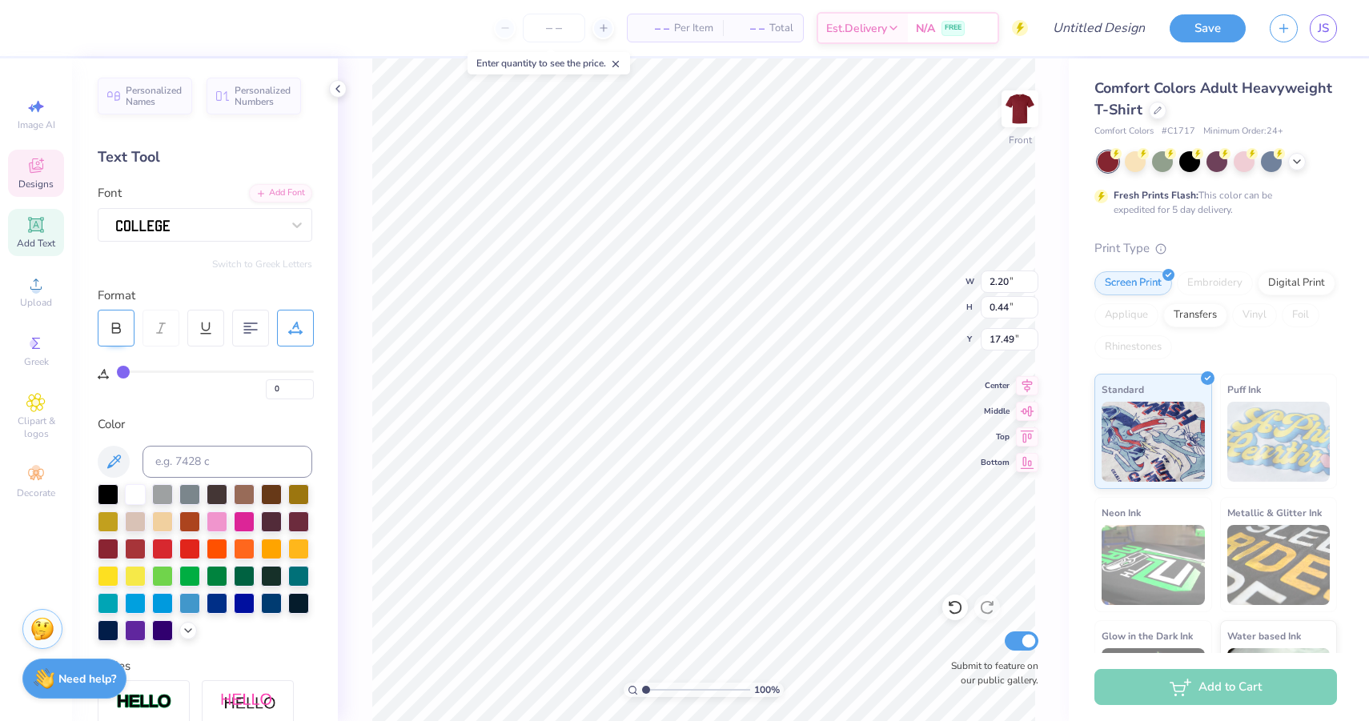
click at [120, 327] on icon at bounding box center [116, 328] width 14 height 14
type input "0.45"
click at [734, 364] on li "Copy" at bounding box center [749, 358] width 126 height 31
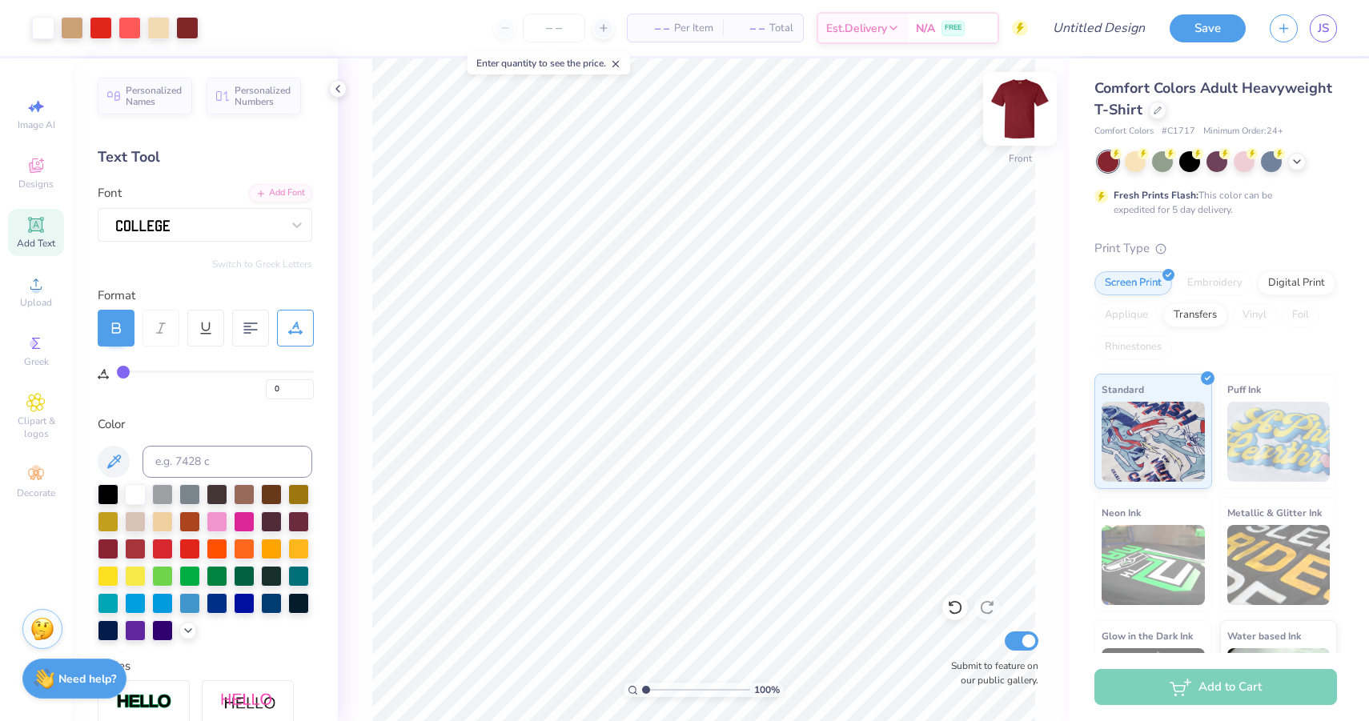
click at [1015, 117] on img at bounding box center [1020, 109] width 64 height 64
click at [1013, 115] on img at bounding box center [1020, 109] width 64 height 64
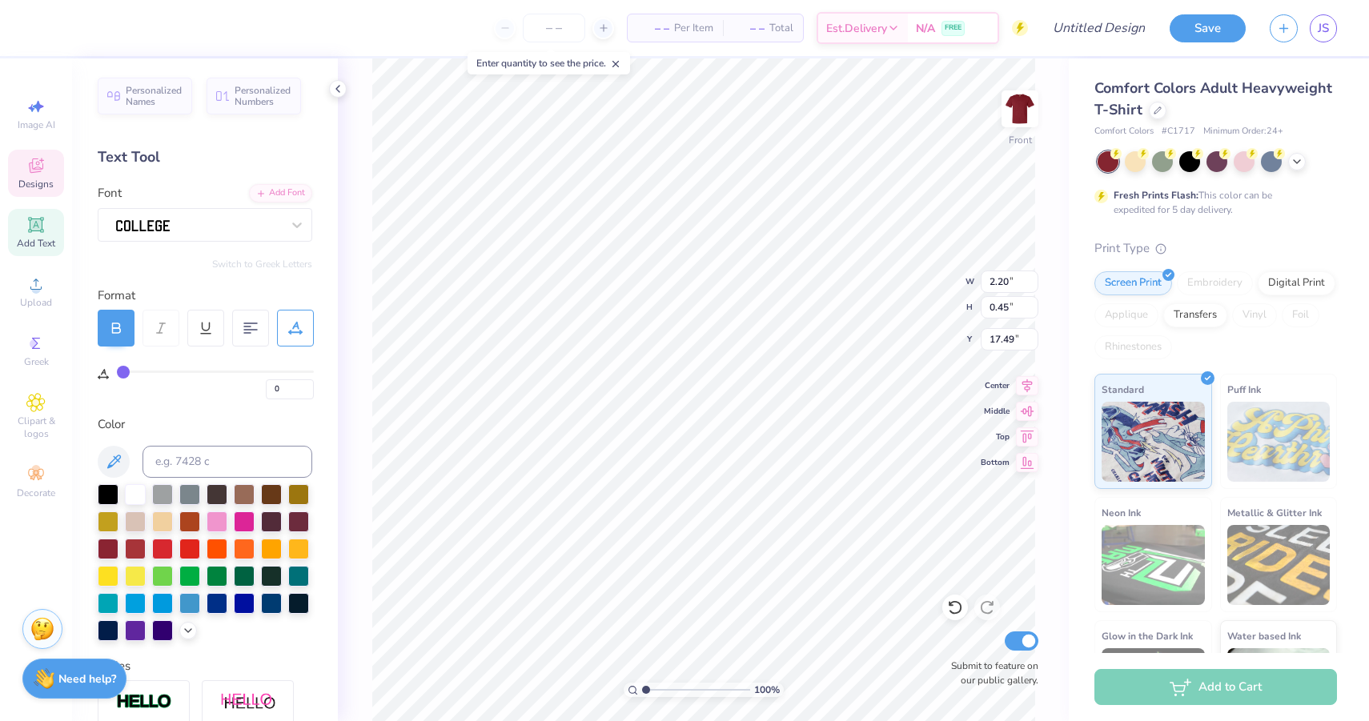
click at [287, 343] on div at bounding box center [295, 328] width 37 height 37
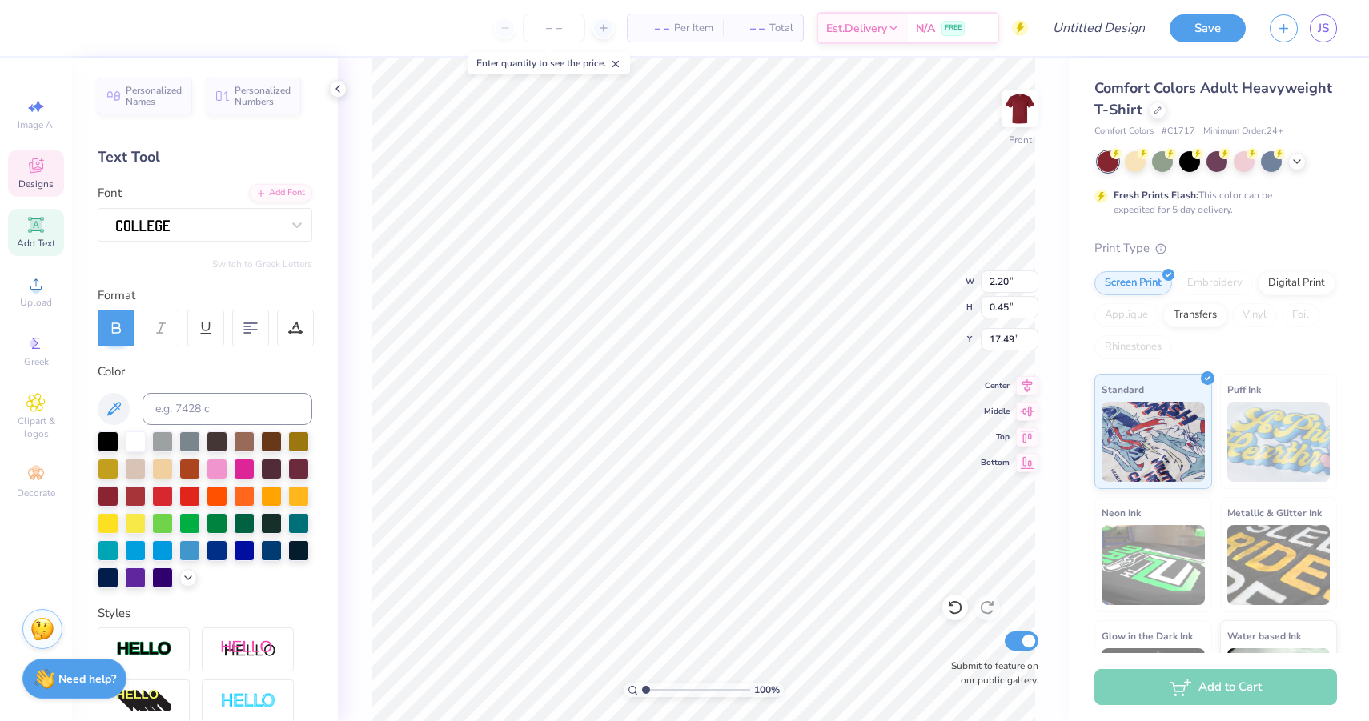
click at [126, 335] on div at bounding box center [116, 328] width 37 height 37
click at [157, 334] on icon at bounding box center [161, 328] width 14 height 14
click at [98, 342] on div at bounding box center [116, 328] width 37 height 37
type input "0.45"
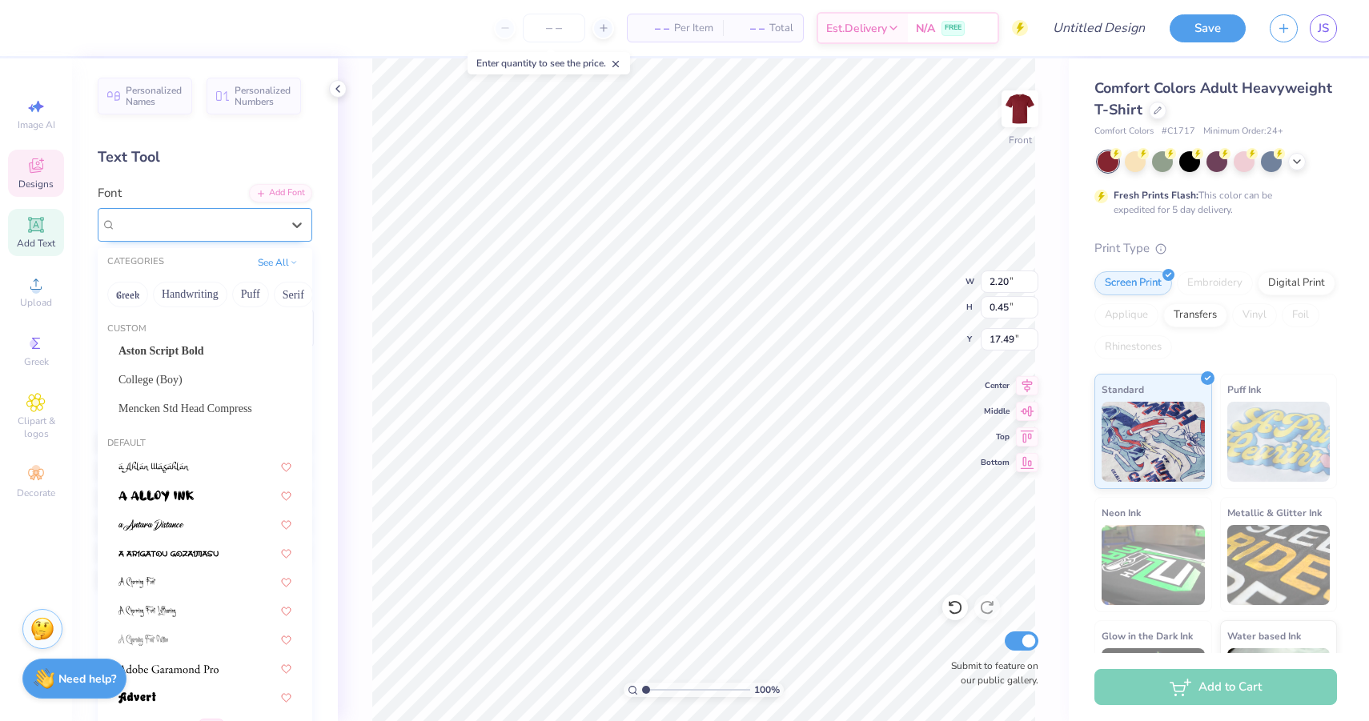
click at [264, 218] on div at bounding box center [198, 224] width 168 height 25
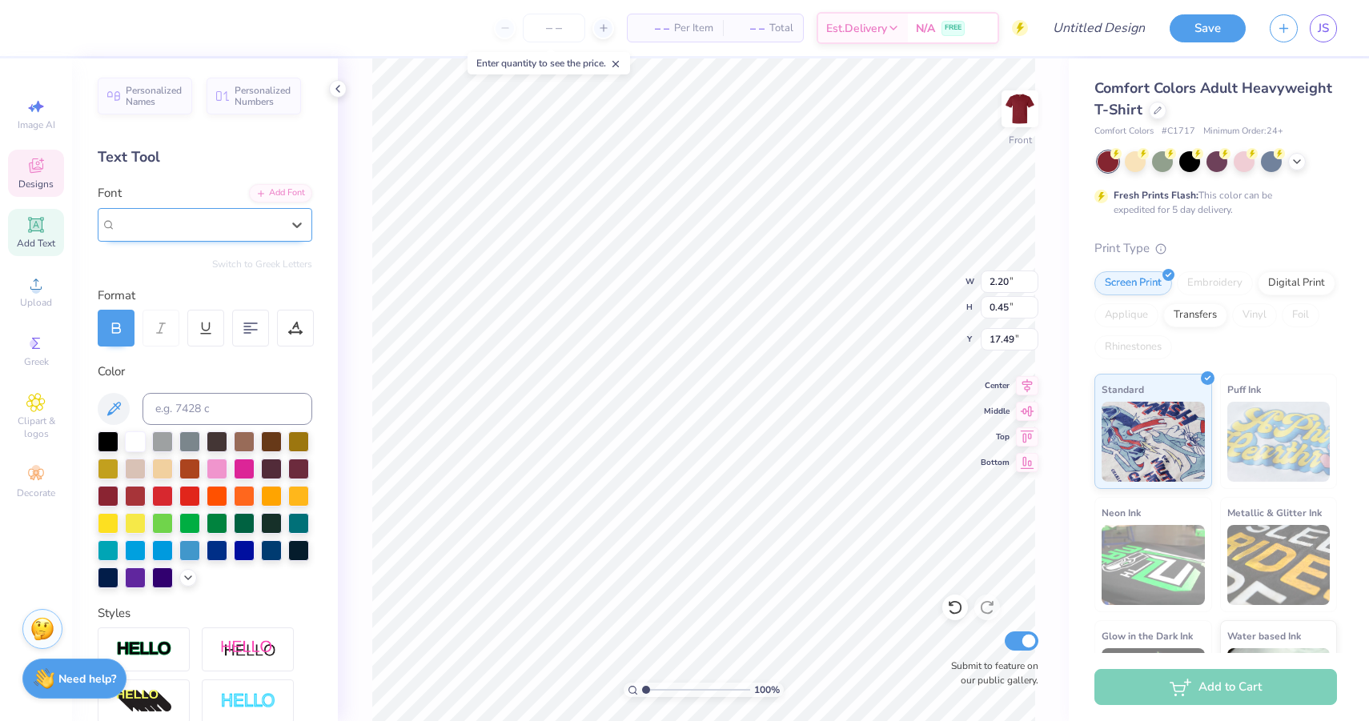
click at [265, 219] on div at bounding box center [198, 224] width 165 height 18
click at [46, 237] on span "Add Text" at bounding box center [36, 243] width 38 height 13
type input "5.69"
type input "1.65"
type input "12.93"
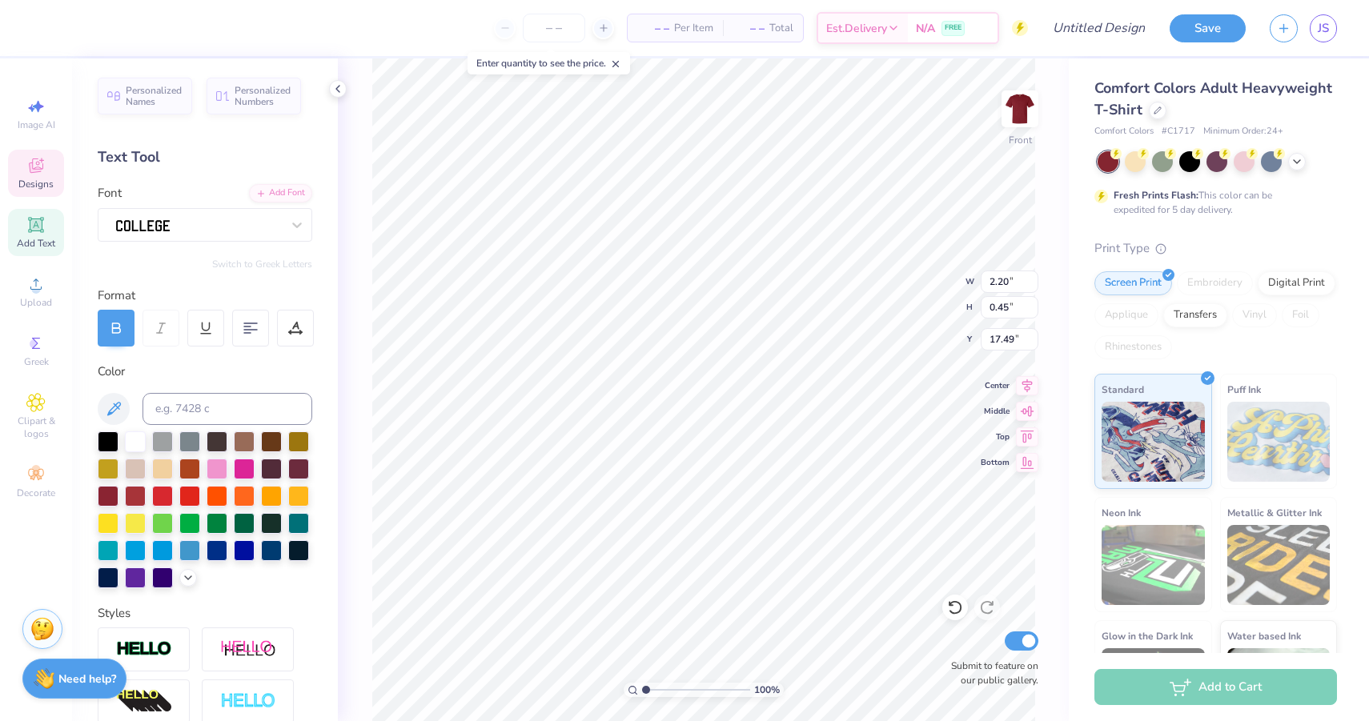
type input "6.24"
type input "1.27"
type input "16.48"
